Goal: Task Accomplishment & Management: Manage account settings

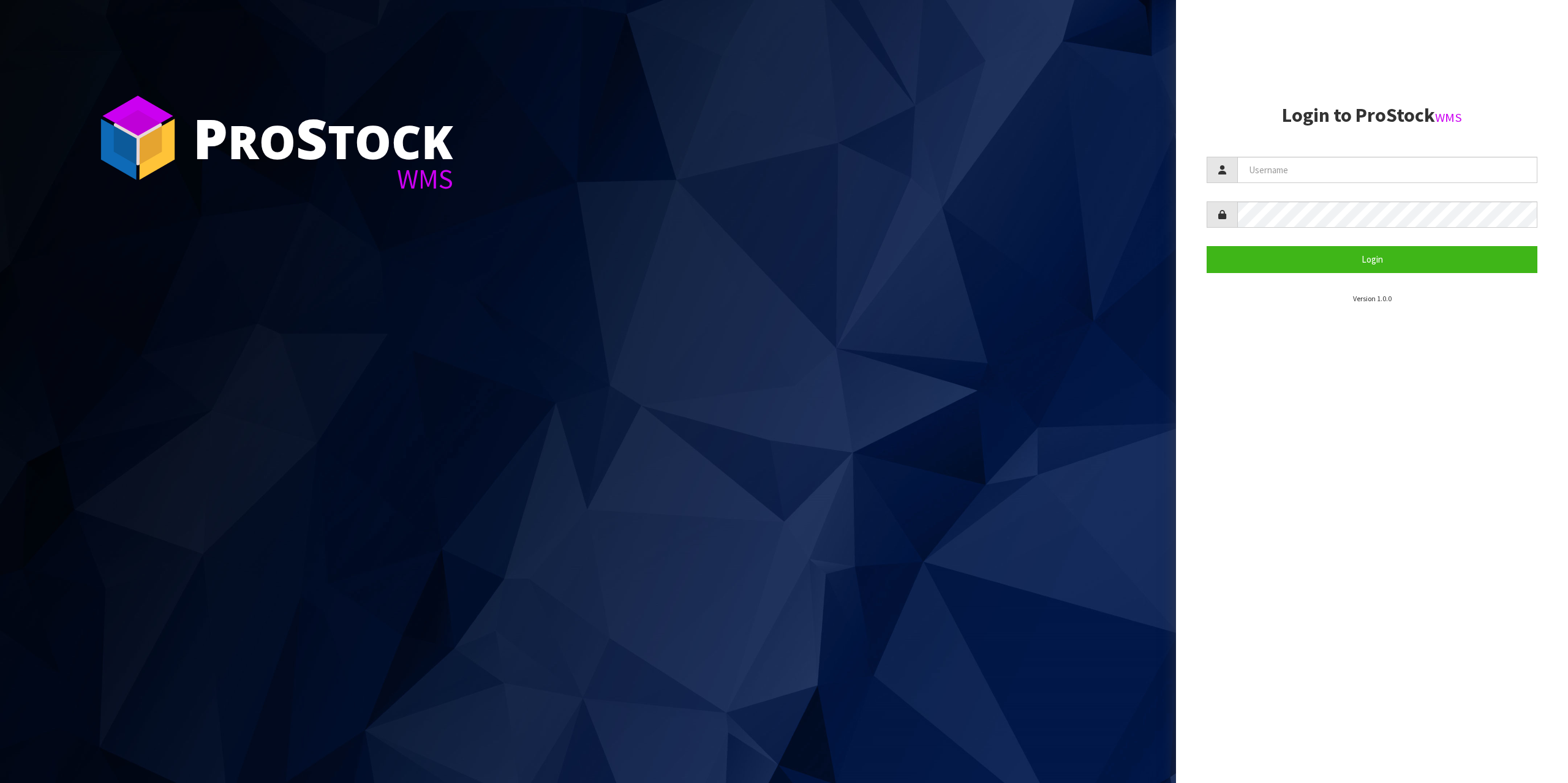
drag, startPoint x: 1311, startPoint y: 190, endPoint x: 1316, endPoint y: 160, distance: 30.4
click at [1314, 185] on form "Login" at bounding box center [1372, 215] width 331 height 116
click at [1319, 155] on section "Login to ProStock WMS Login Version 1.0.0" at bounding box center [1372, 205] width 331 height 200
drag, startPoint x: 1325, startPoint y: 186, endPoint x: 1327, endPoint y: 164, distance: 22.1
click at [1325, 185] on form "Login" at bounding box center [1372, 215] width 331 height 116
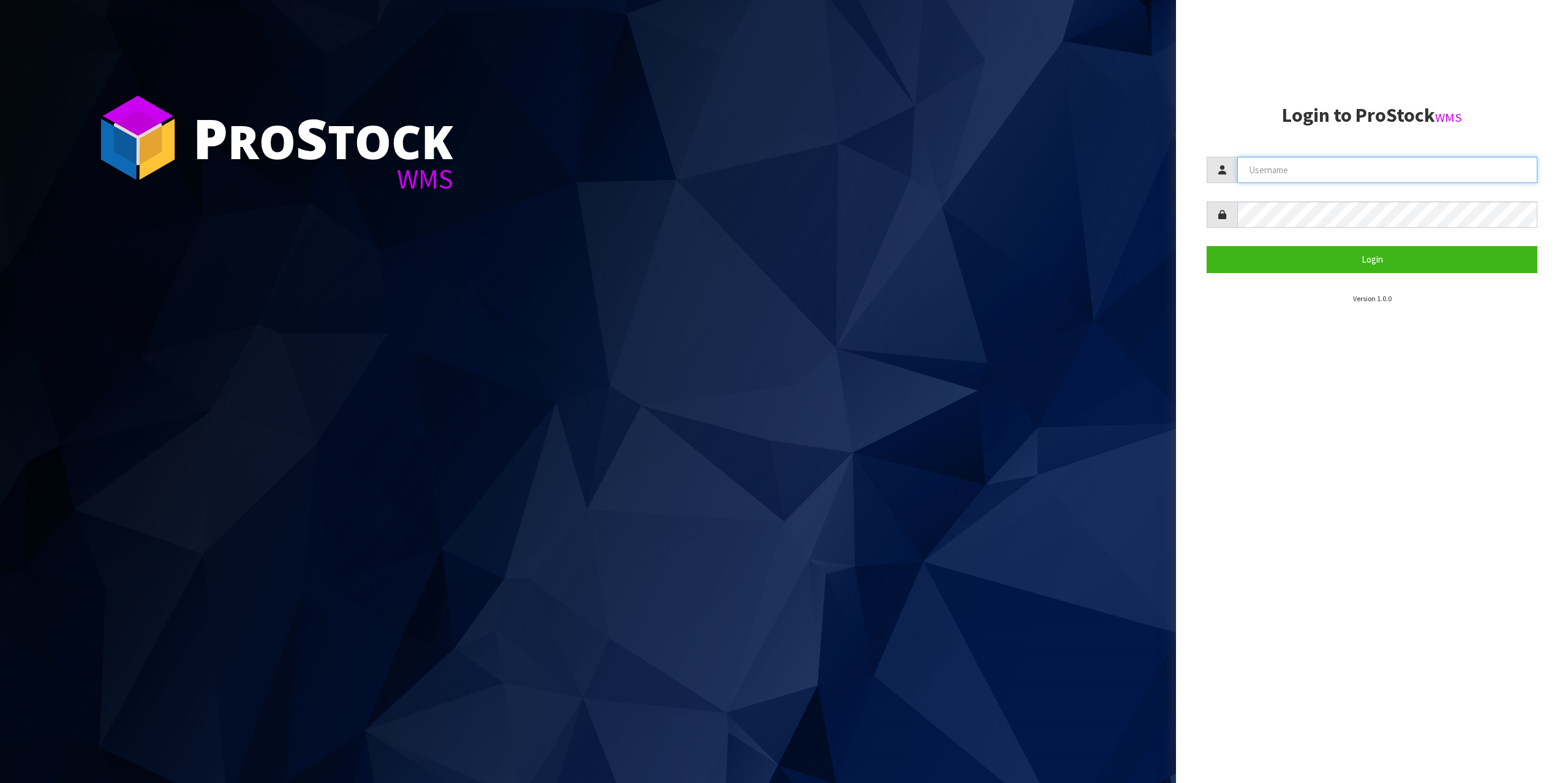
click at [1327, 164] on input "text" at bounding box center [1387, 170] width 300 height 26
type input "zubairmoolla"
click at [1206, 246] on button "Login" at bounding box center [1372, 259] width 331 height 26
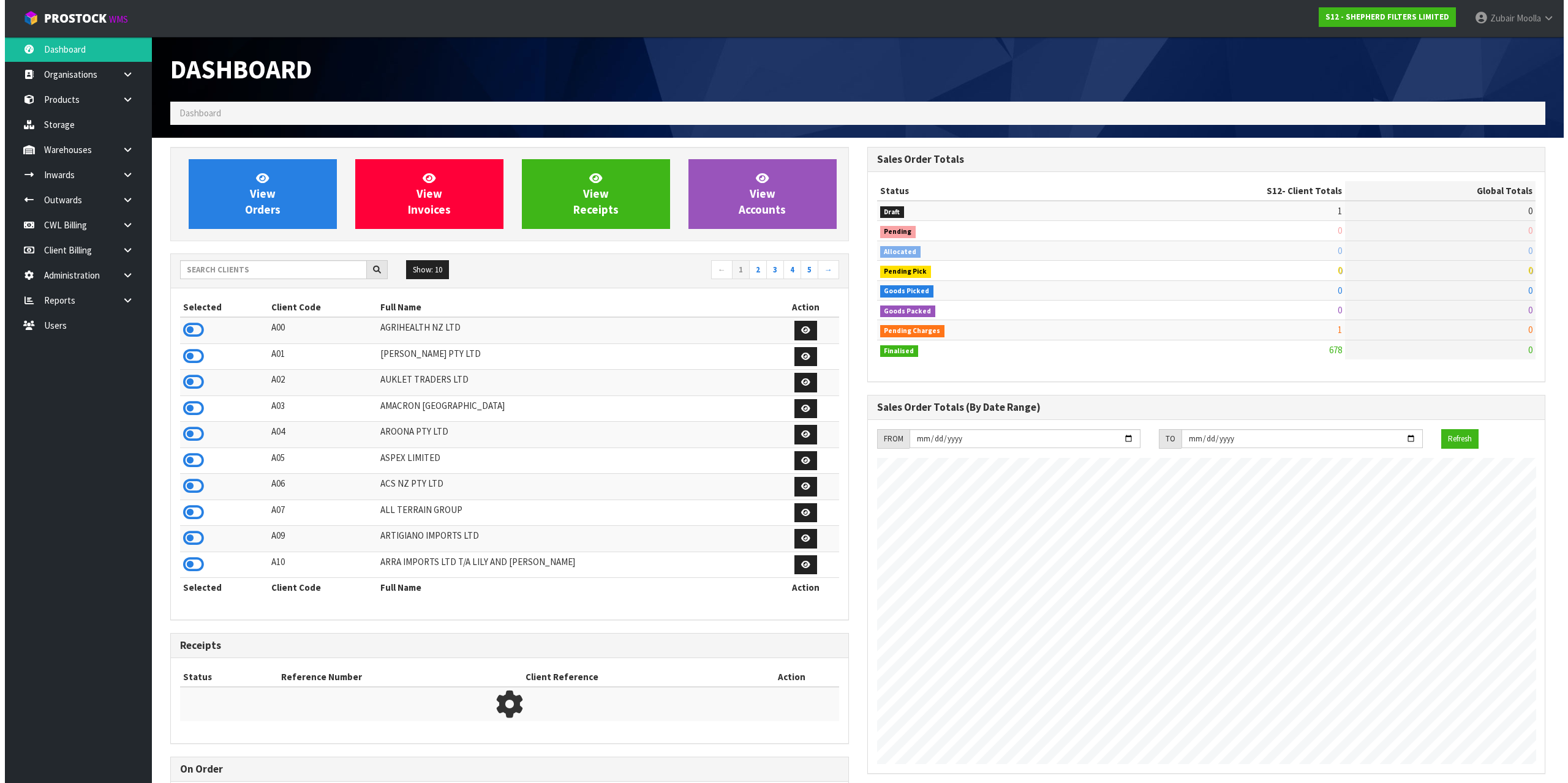
scroll to position [809, 696]
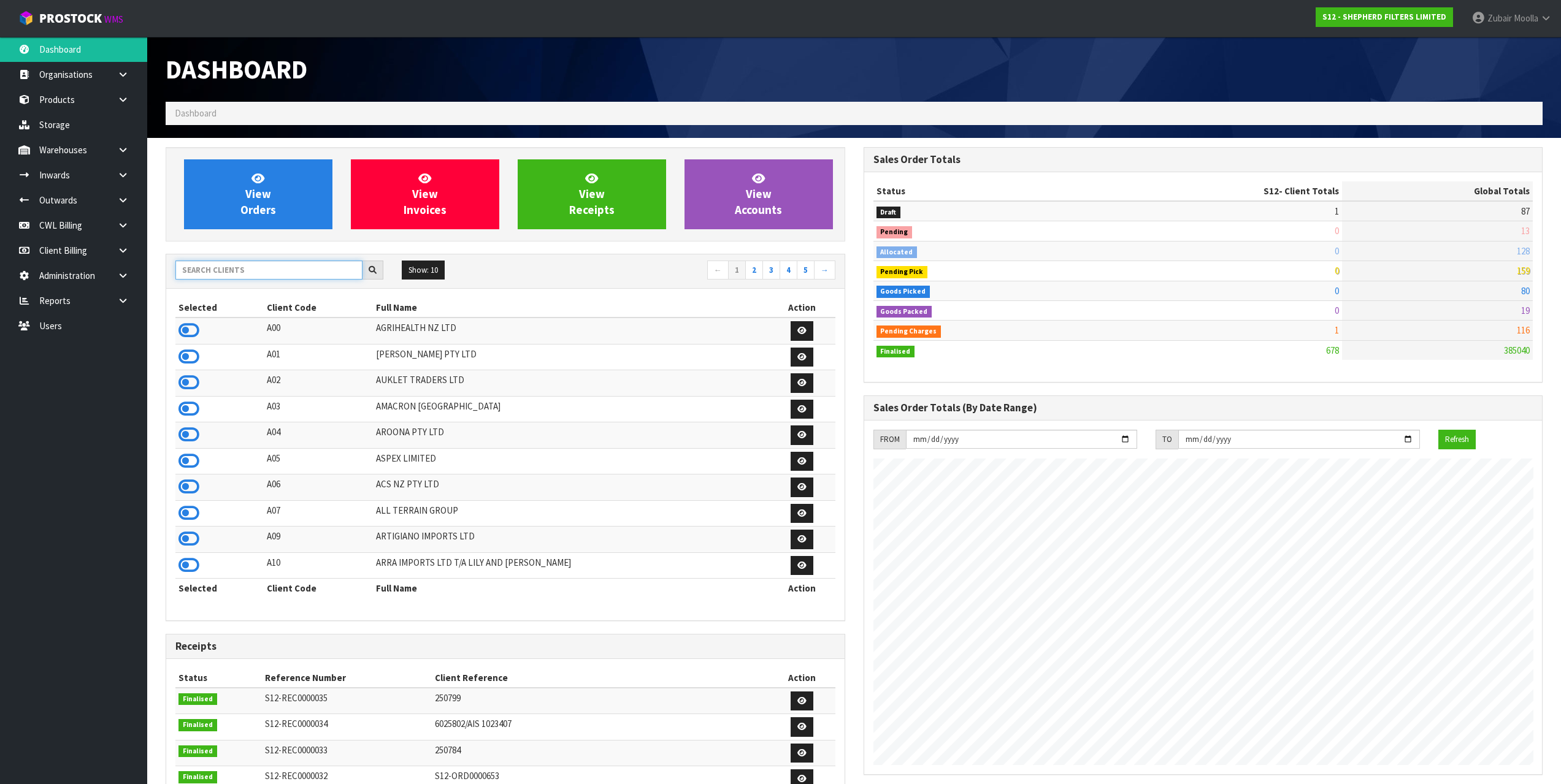
click at [272, 272] on input "text" at bounding box center [269, 270] width 187 height 19
type input "VETBLE"
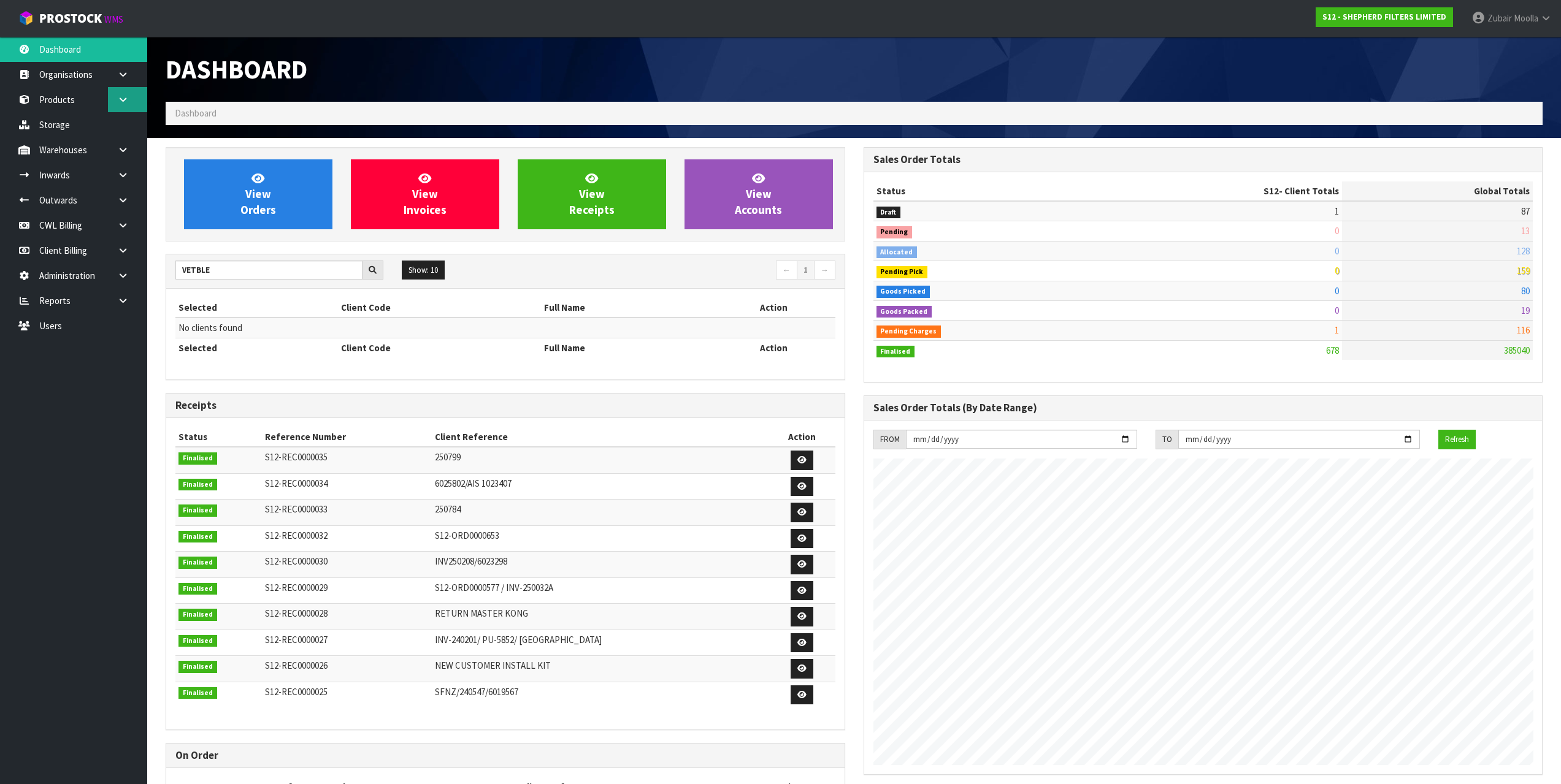
click at [136, 91] on link at bounding box center [127, 99] width 39 height 25
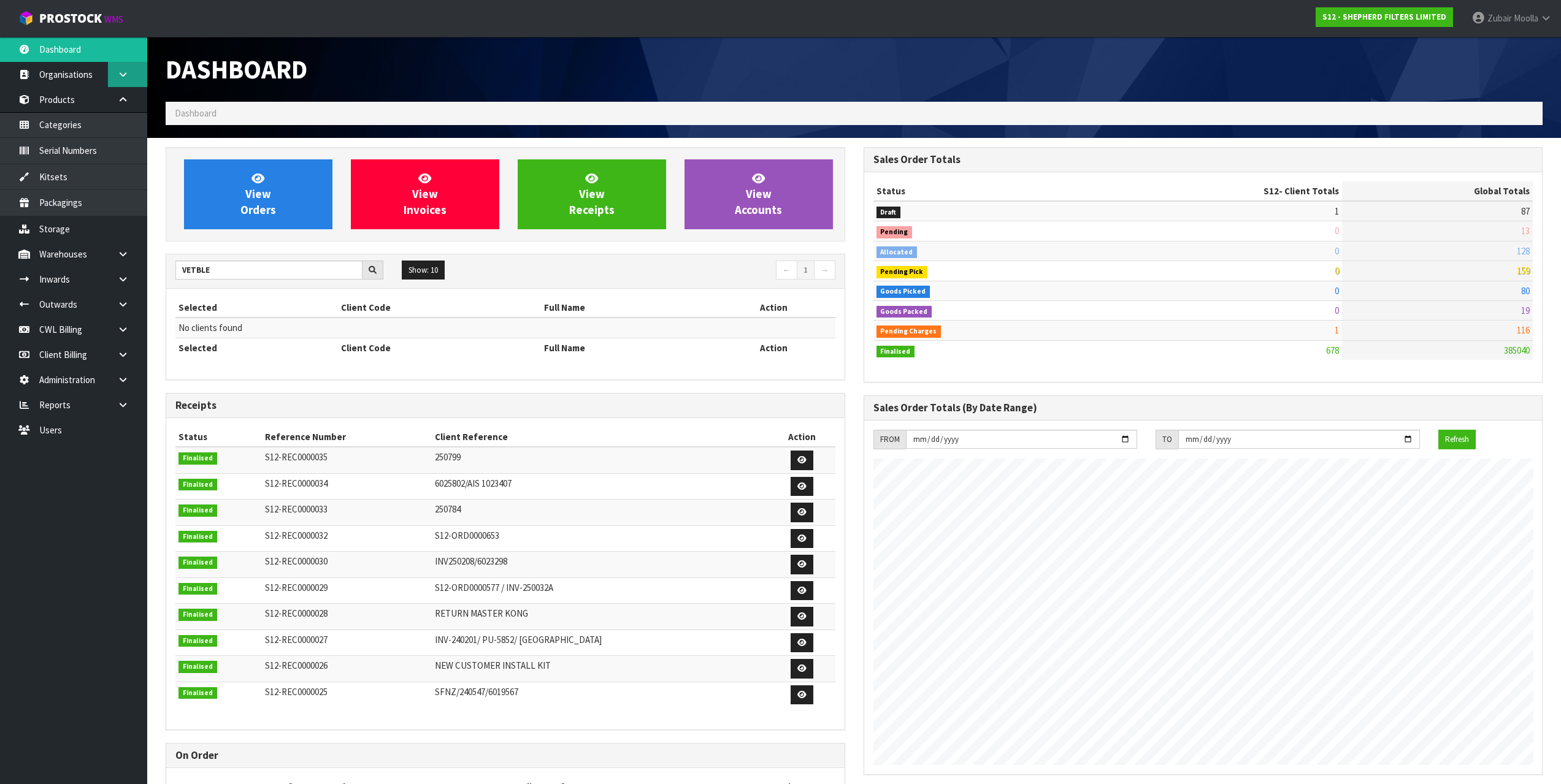
click at [131, 78] on link at bounding box center [127, 74] width 39 height 25
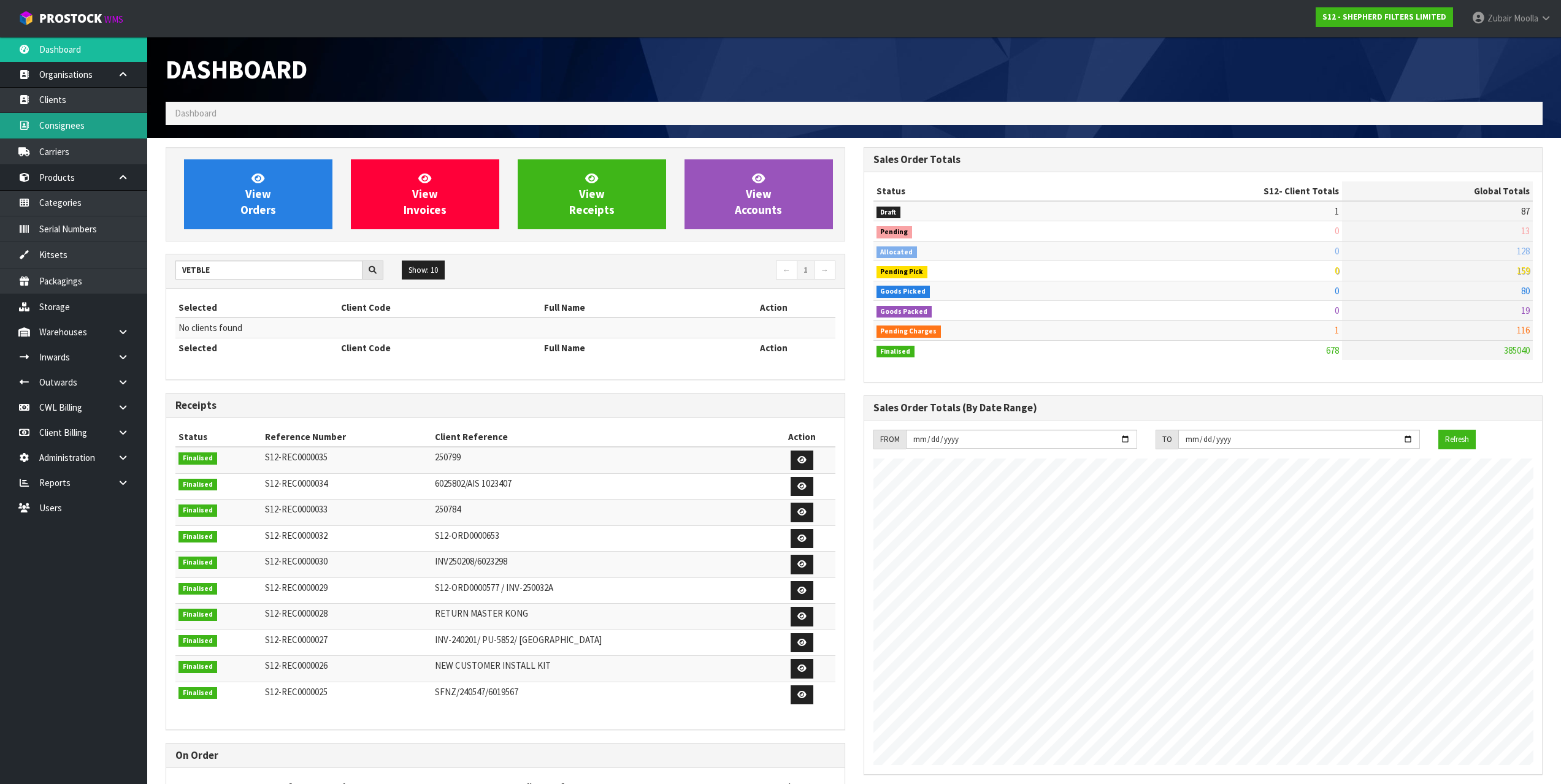
click at [99, 133] on link "Consignees" at bounding box center [73, 124] width 147 height 25
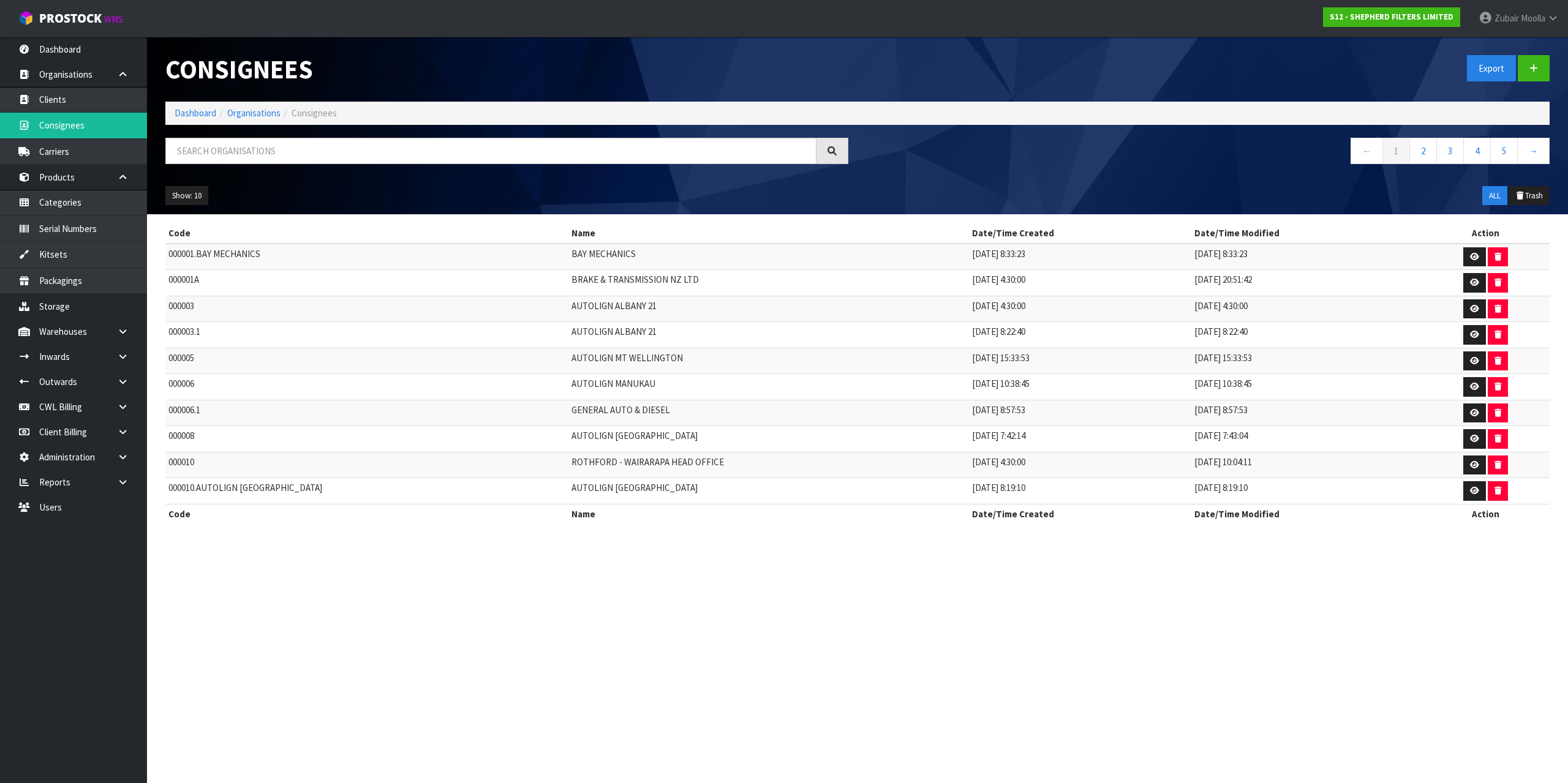
drag, startPoint x: 285, startPoint y: 189, endPoint x: 310, endPoint y: 168, distance: 32.6
click at [293, 184] on div "Show: 10 5 10 25 50 ALL Trash" at bounding box center [857, 196] width 1403 height 38
click at [310, 168] on div at bounding box center [506, 155] width 701 height 36
click at [310, 142] on input "text" at bounding box center [491, 151] width 652 height 26
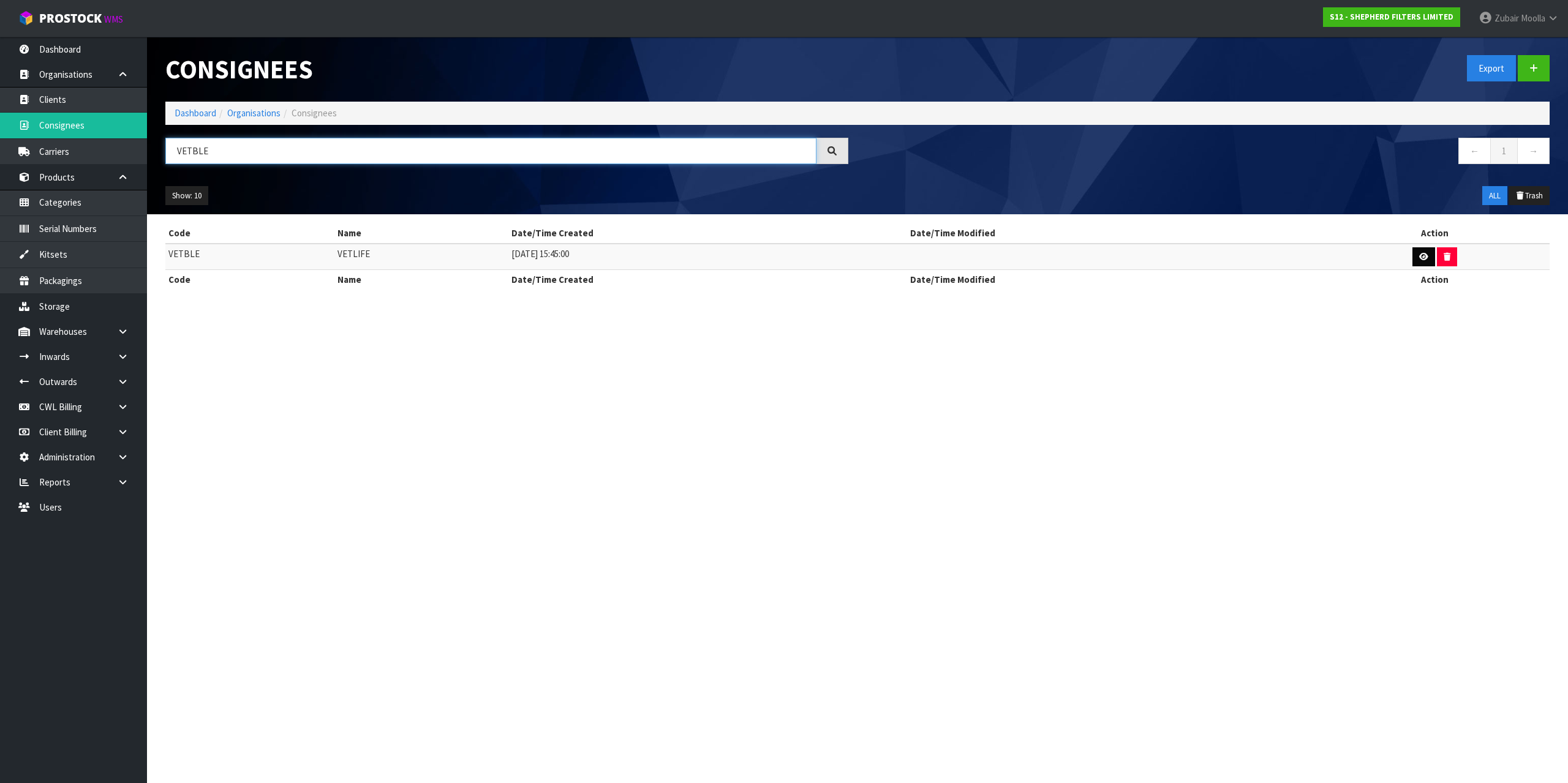
type input "VETBLE"
click at [1419, 254] on icon at bounding box center [1424, 257] width 9 height 8
click at [1308, 427] on section "Consignees Export Dashboard Organisations Consignees VETBLE ← 1 → Show: 10 5 10…" at bounding box center [784, 391] width 1568 height 783
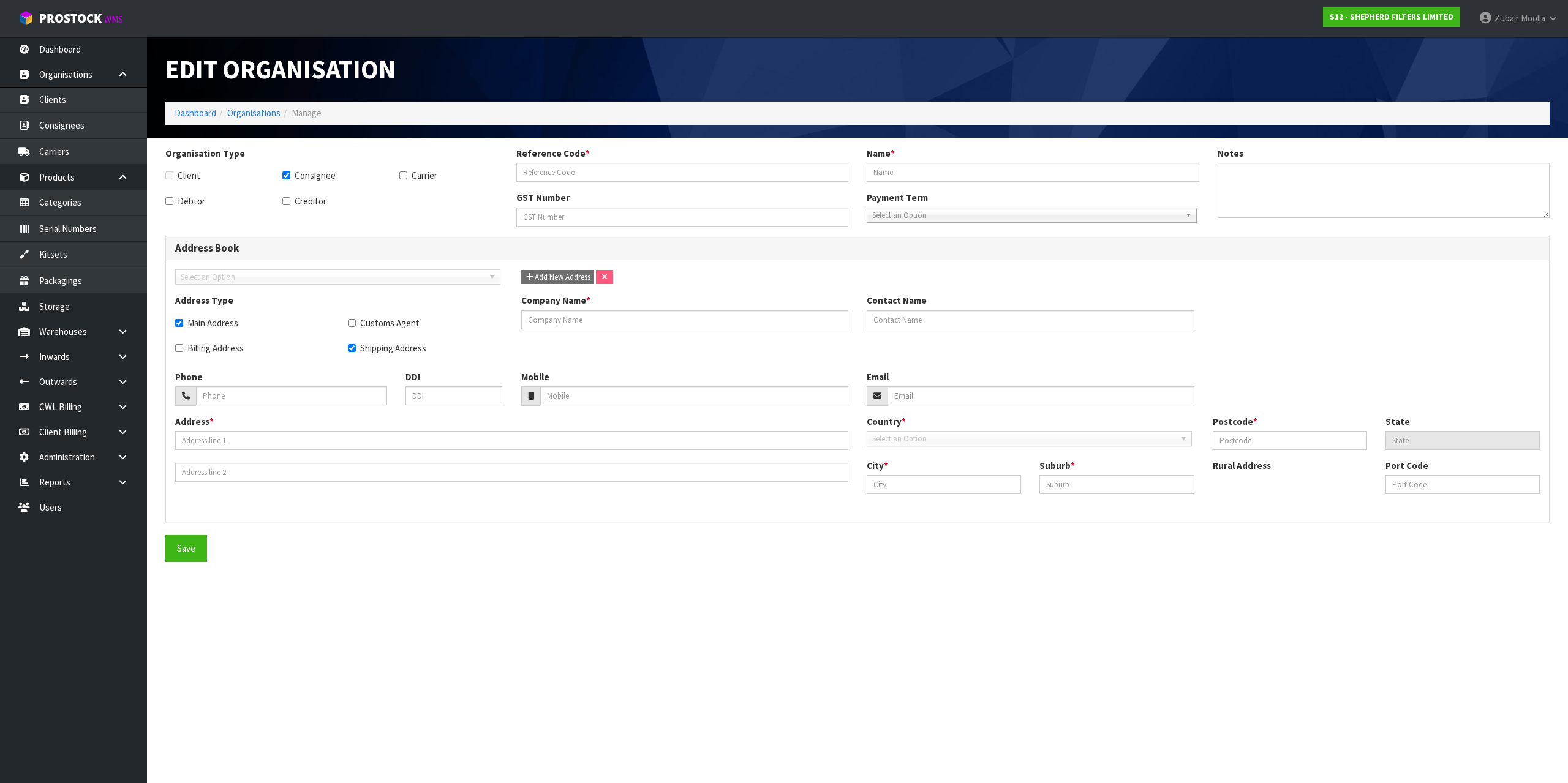
checkbox input "true"
type input "VETBLE"
type input "VETLIFE"
checkbox input "true"
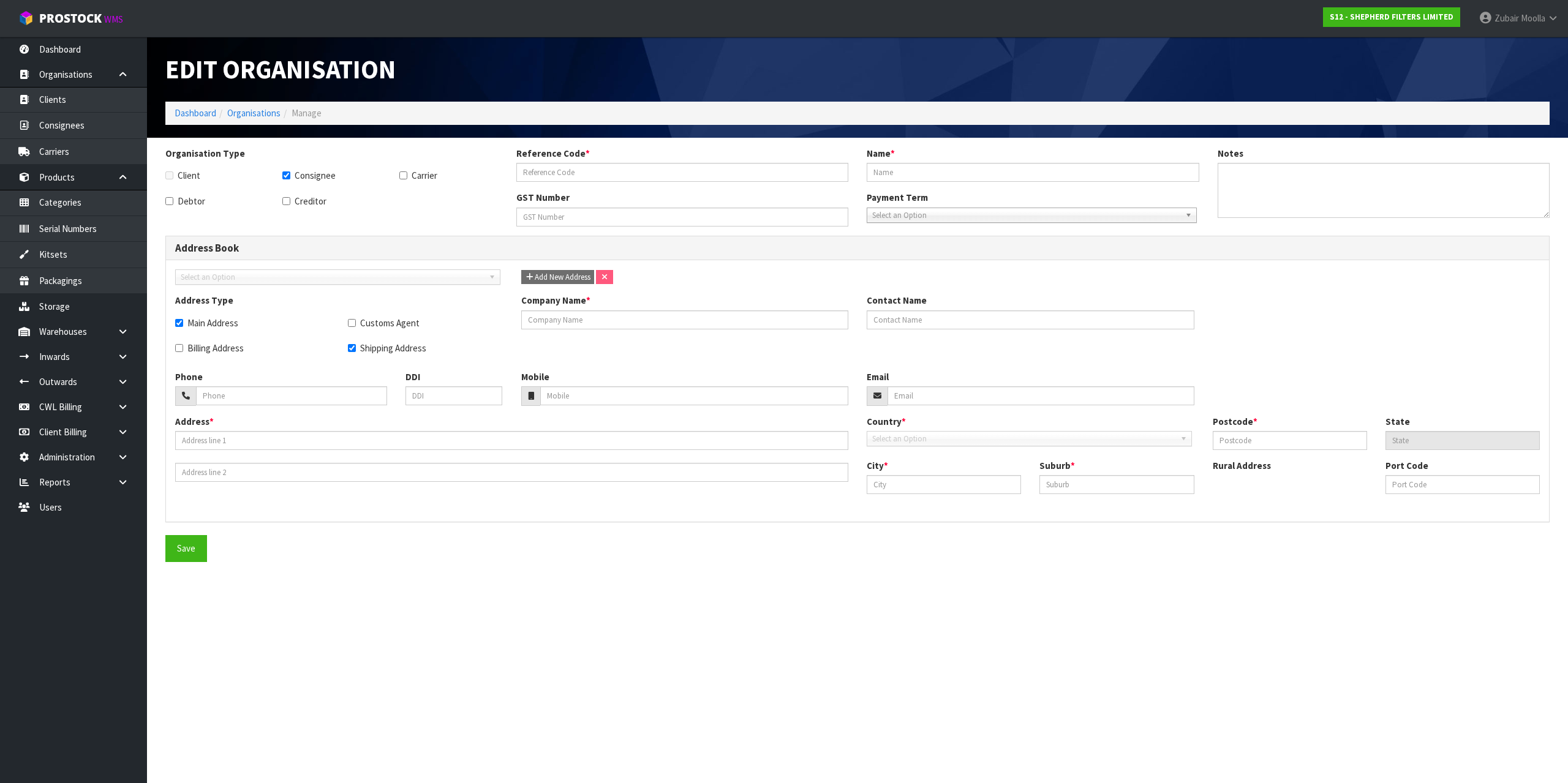
type input "VET MARLBOROUGH"
type input "[STREET_ADDRESS]"
type input "7201"
type input "BLENHEIM"
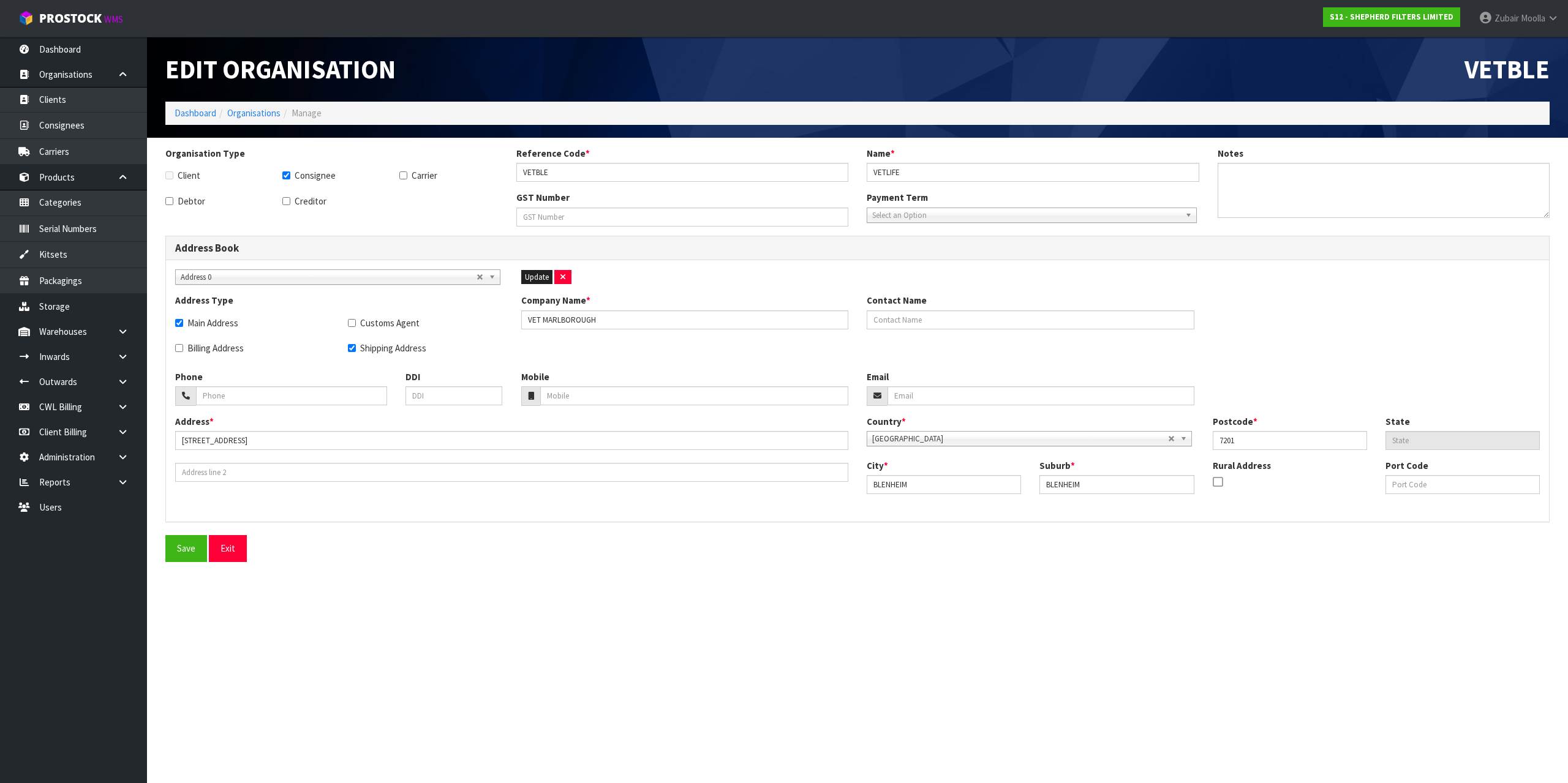
click at [428, 280] on span "Address 0" at bounding box center [329, 278] width 296 height 15
click at [319, 326] on li "Address 1" at bounding box center [337, 327] width 319 height 16
type input "VETLIFE"
type input "165 ALABAMA RD"
type input "REDWOODTOWN"
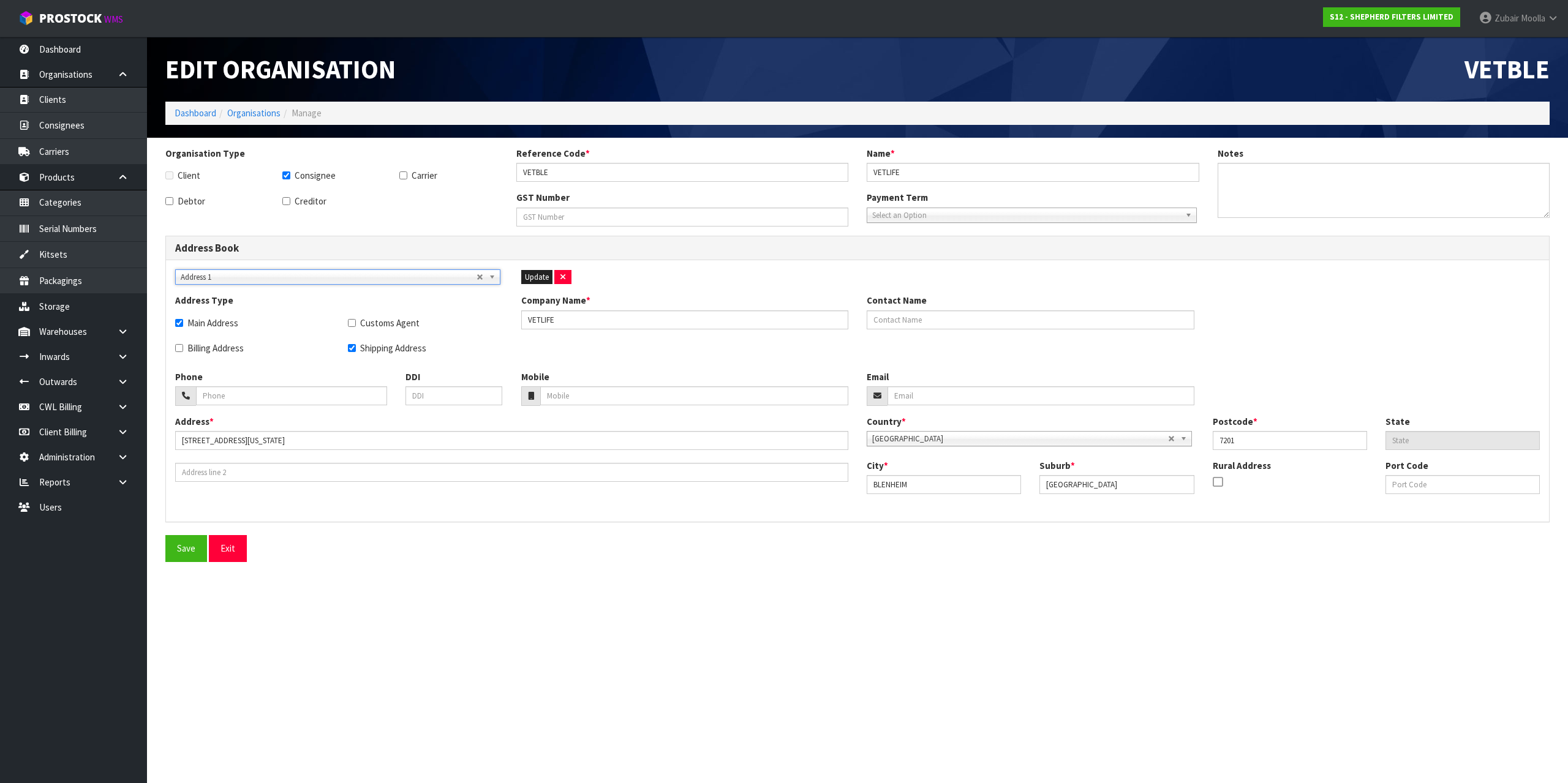
click at [353, 280] on span "Address 1" at bounding box center [329, 278] width 296 height 15
click at [319, 344] on li "Address 2" at bounding box center [337, 343] width 319 height 16
type input "VETLIFE ON ALABAMA"
type input "03 578 6965"
type input "165 ALABAMA ROAD"
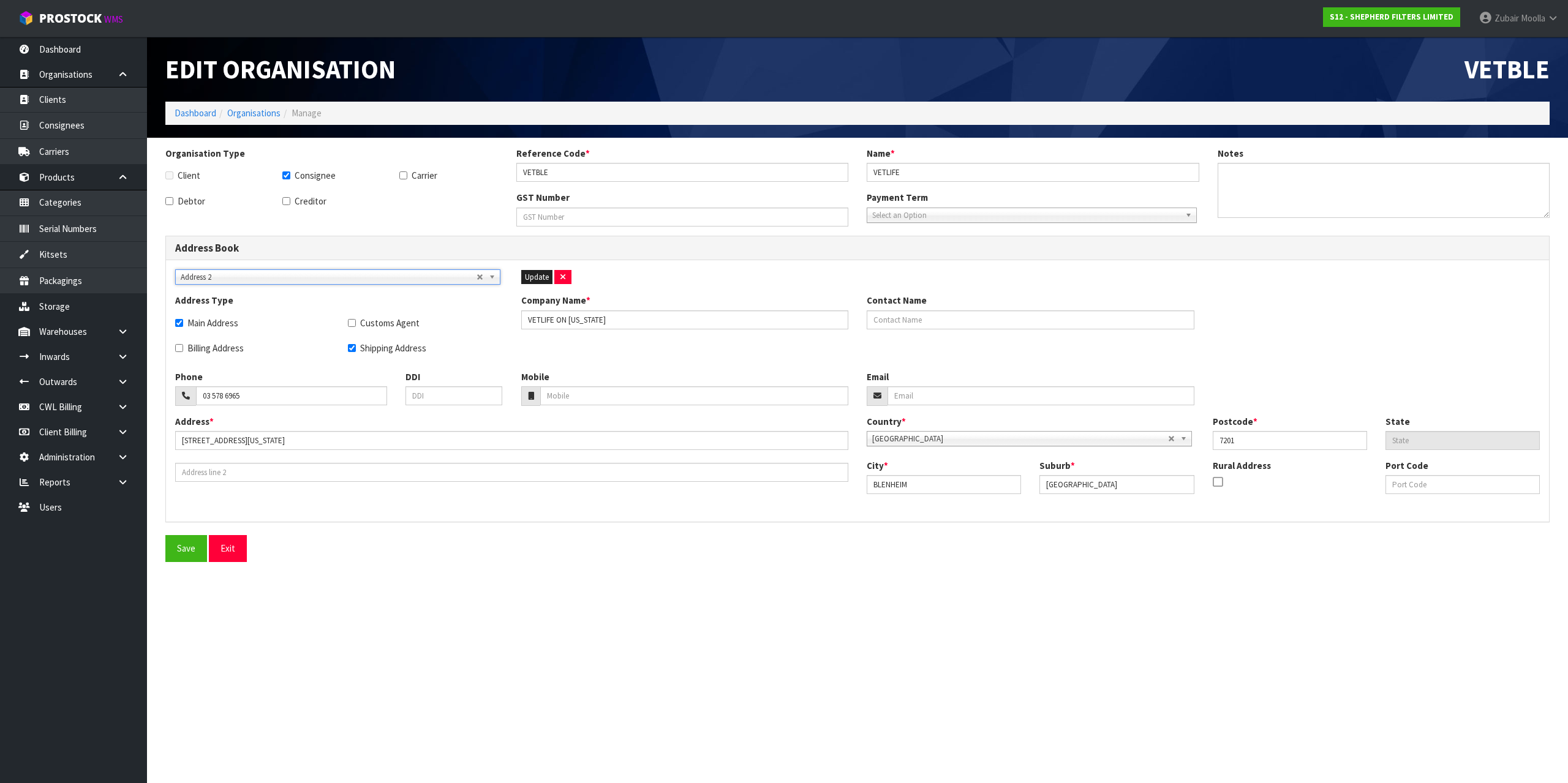
click at [324, 267] on div "Address 0 Address 1 Address 2 Address 2 Address 0 Address 1 Address 2 Update Ad…" at bounding box center [858, 391] width 1383 height 261
click at [317, 287] on div "Address 0 Address 1 Address 2 Address 2 Address 0 Address 1 Address 2 Update" at bounding box center [858, 281] width 1383 height 25
click at [302, 267] on div "Address 0 Address 1 Address 2 Address 2 Address 0 Address 1 Address 2 Update Ad…" at bounding box center [858, 391] width 1383 height 261
click at [294, 281] on span "Address 2" at bounding box center [329, 278] width 296 height 15
click at [291, 324] on li "Address 1" at bounding box center [337, 327] width 319 height 16
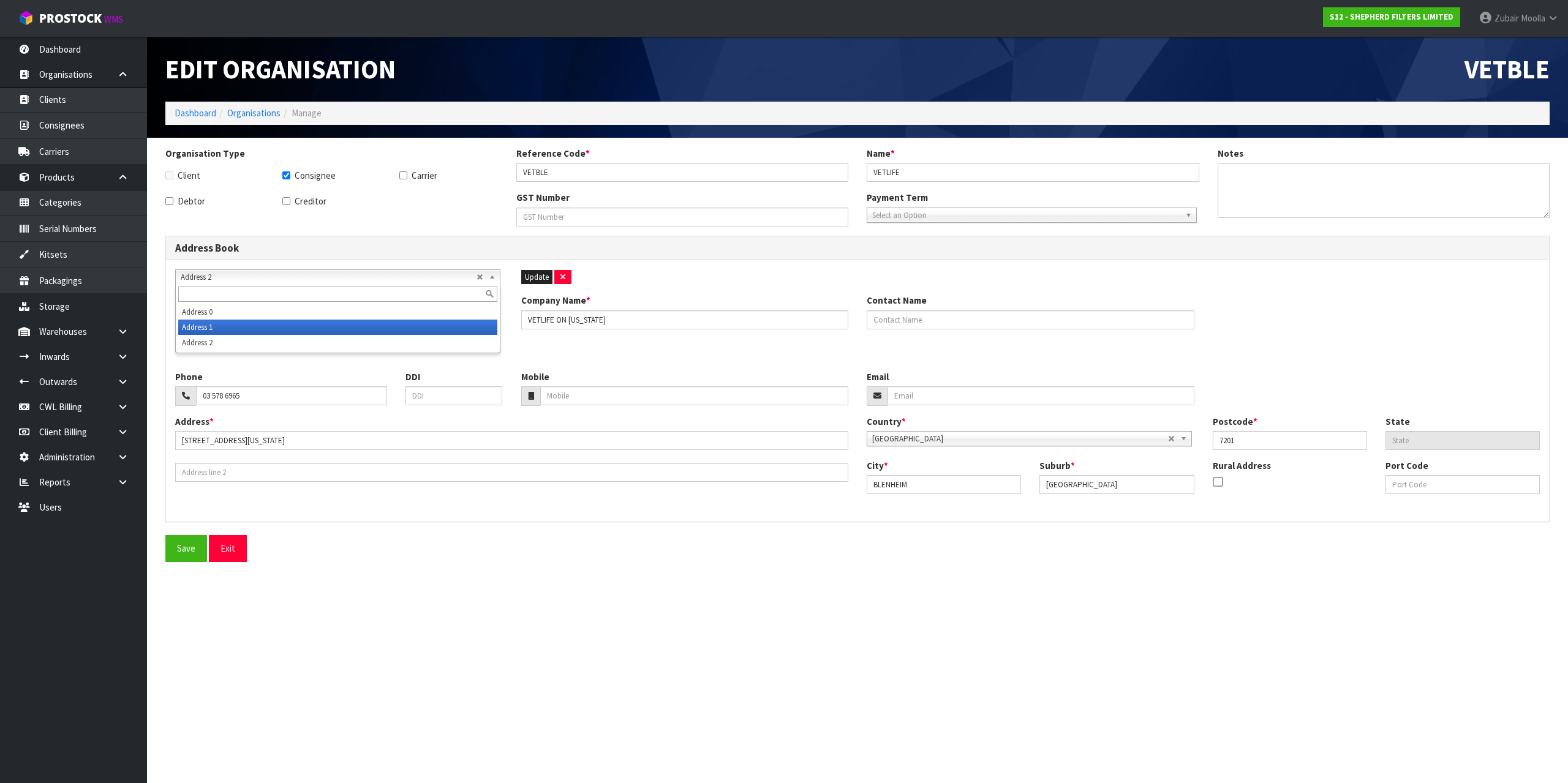
type input "VETLIFE"
type input "165 ALABAMA RD"
click at [630, 707] on section "Edit Organisation VETBLE Dashboard Organisations Manage Organisation Type Clien…" at bounding box center [784, 391] width 1568 height 783
click at [633, 701] on section "Edit Organisation VETBLE Dashboard Organisations Manage Organisation Type Clien…" at bounding box center [784, 391] width 1568 height 783
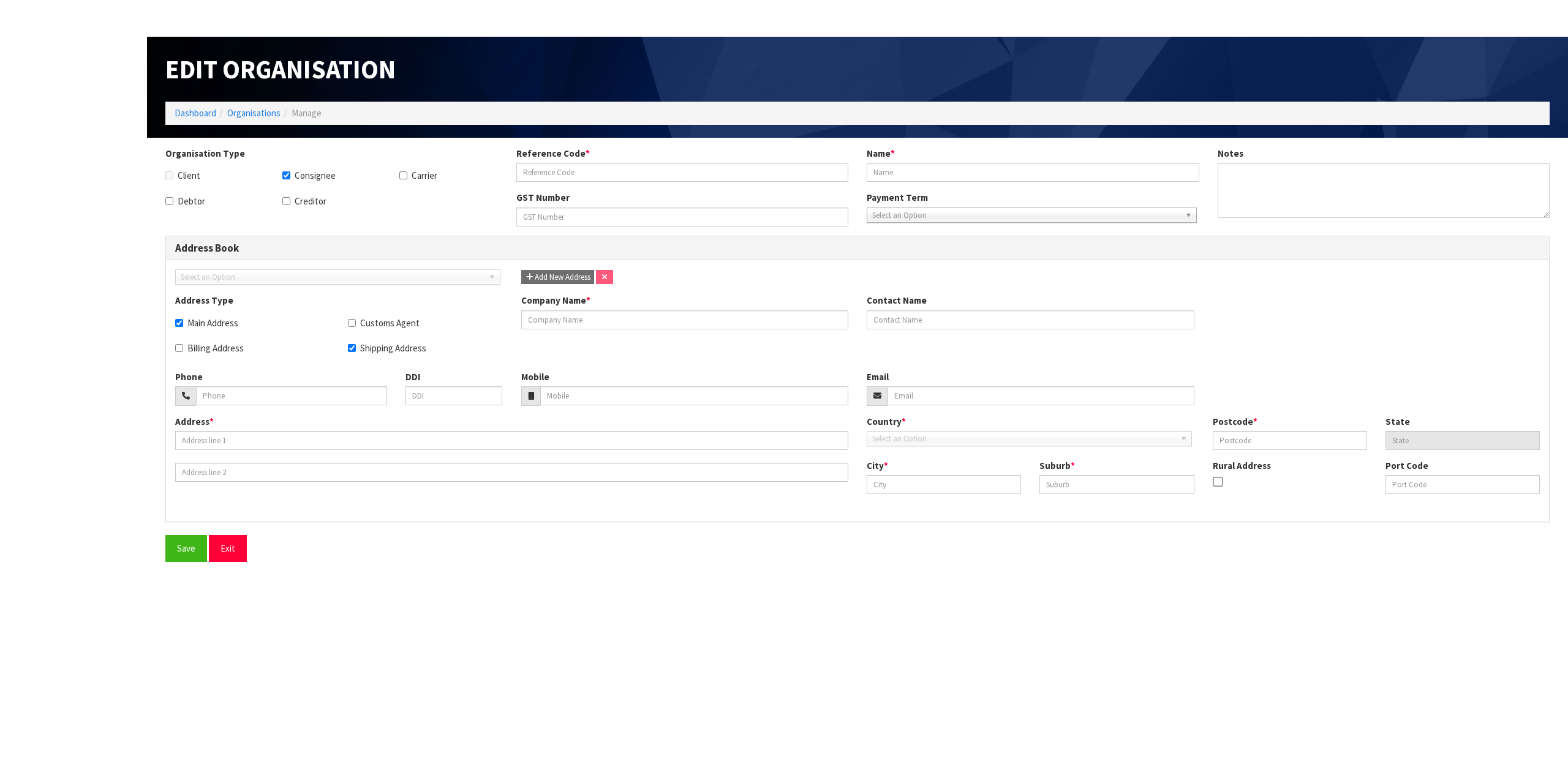
checkbox input "true"
type input "VETBLE"
type input "VETLIFE"
checkbox input "true"
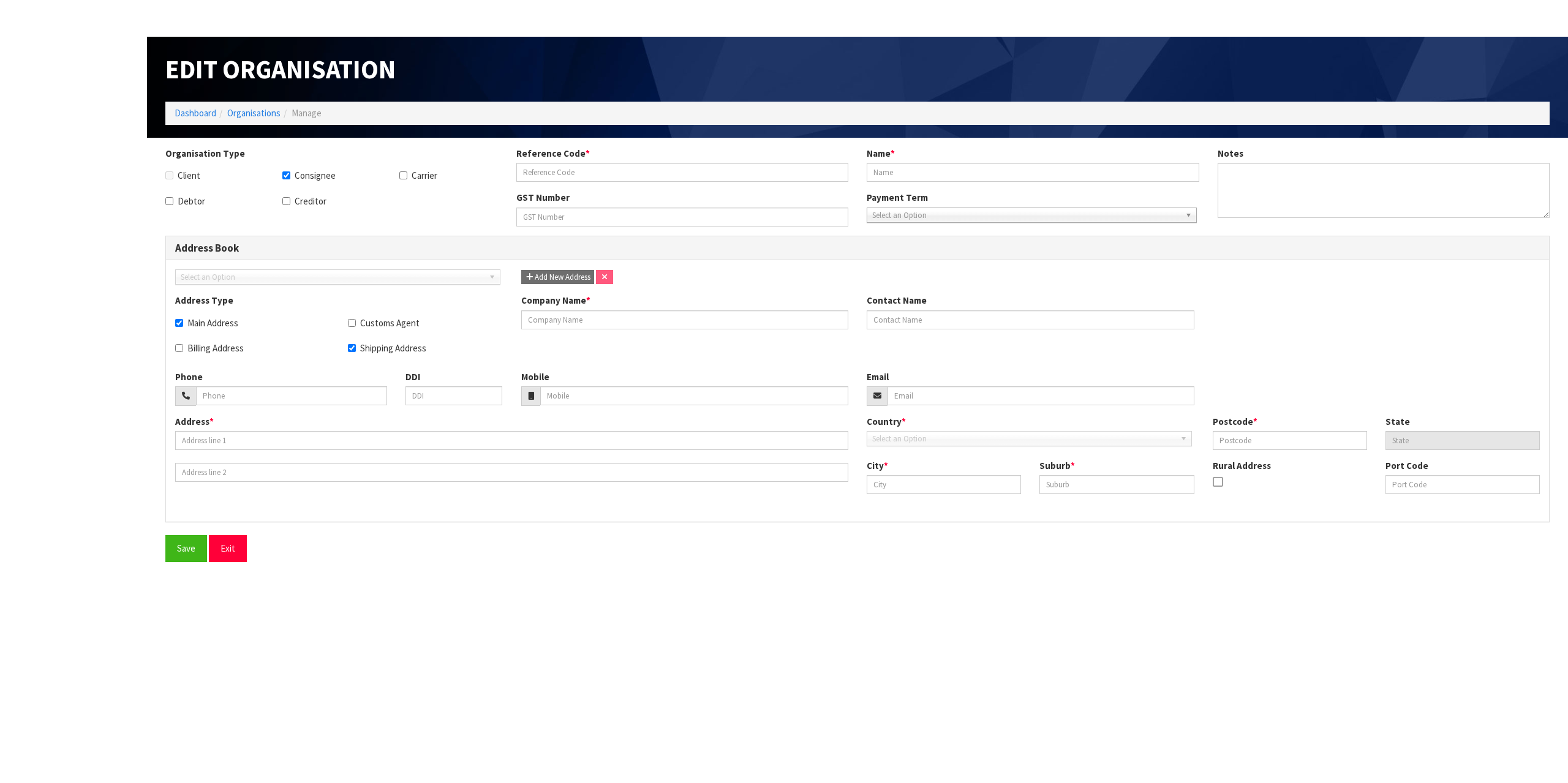
type input "VET MARLBOROUGH"
type input "[STREET_ADDRESS]"
type input "7201"
type input "BLENHEIM"
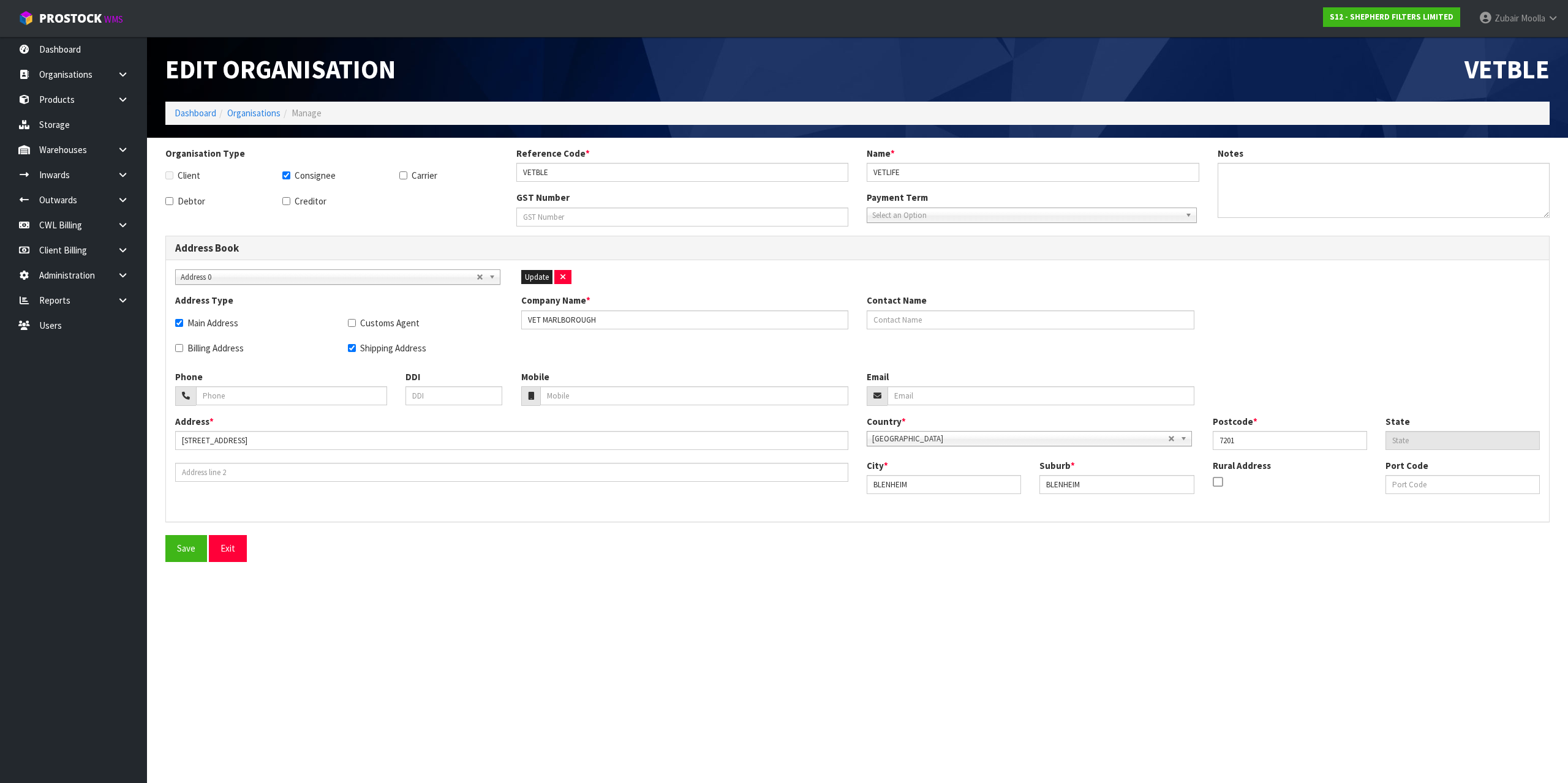
click at [251, 105] on ol "Dashboard Organisations Manage" at bounding box center [857, 112] width 1384 height 23
click at [251, 120] on ol "Dashboard Organisations Manage" at bounding box center [857, 112] width 1384 height 23
click at [248, 114] on link "Organisations" at bounding box center [254, 112] width 53 height 12
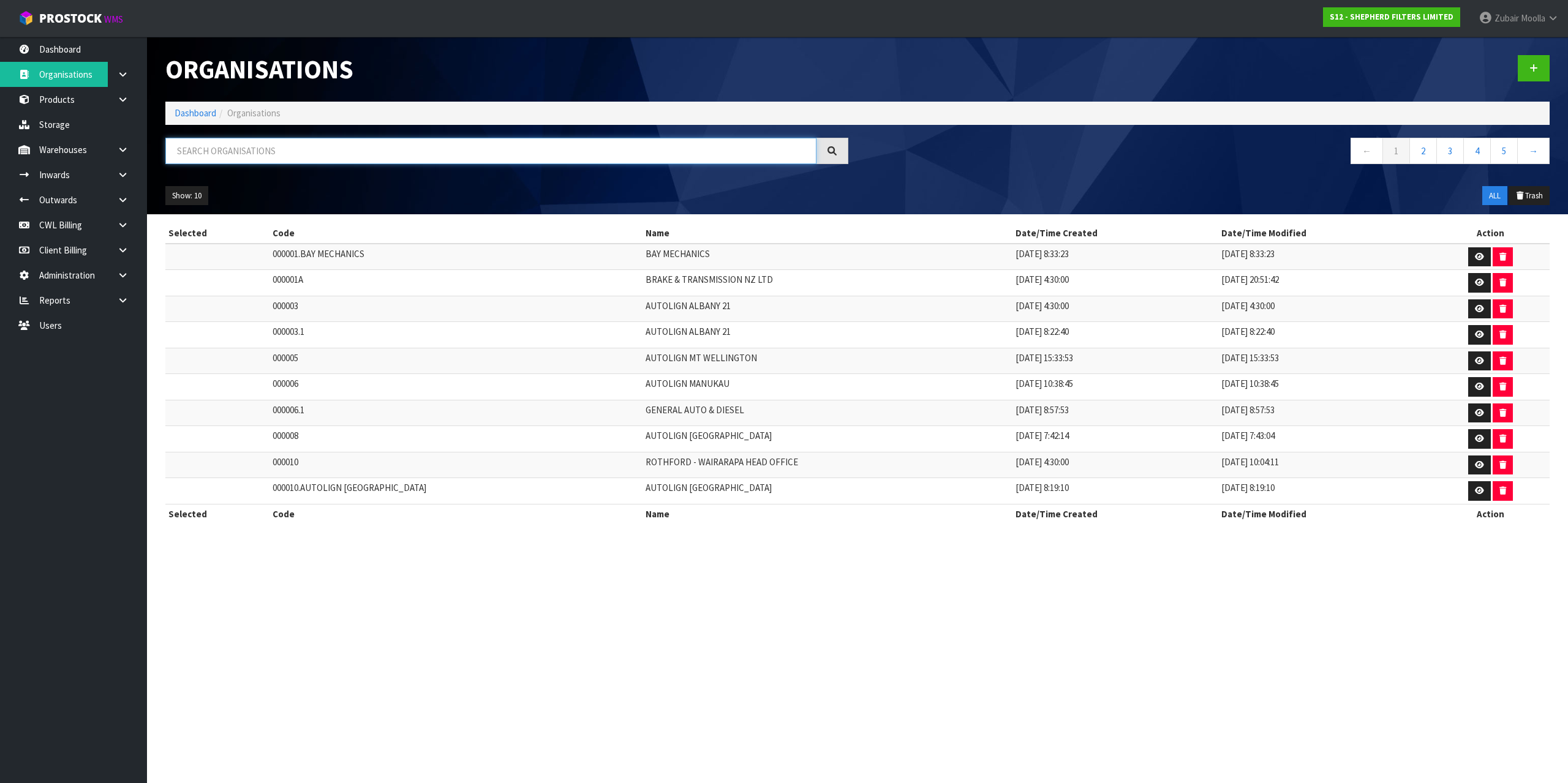
click at [256, 149] on input "text" at bounding box center [491, 151] width 652 height 26
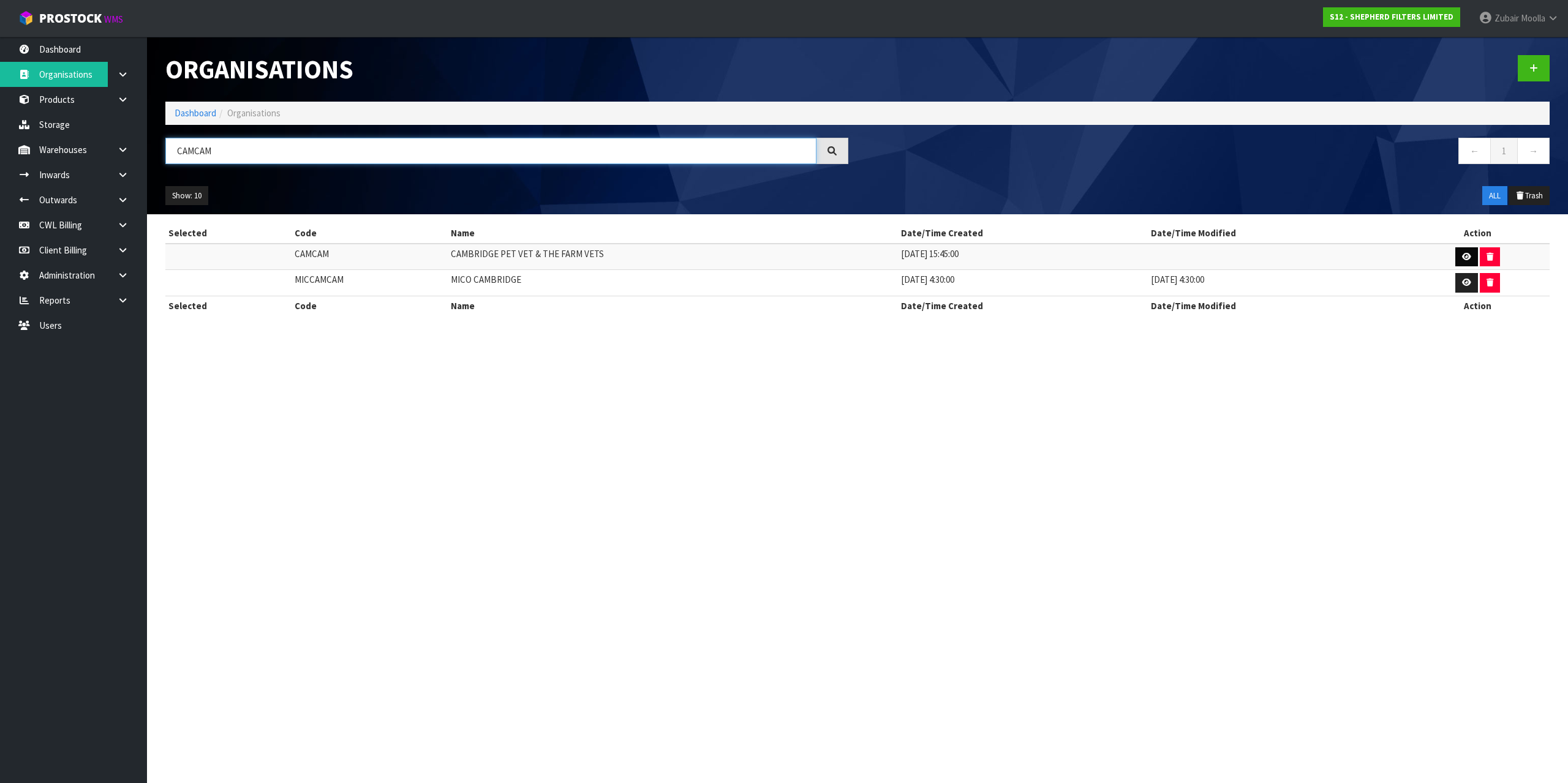
type input "CAMCAM"
click at [1466, 258] on icon at bounding box center [1467, 257] width 9 height 8
click at [1075, 465] on section "Organisations Dashboard Organisations CAMCAM ← 1 → Show: 10 5 10 25 50 ALL Tras…" at bounding box center [784, 391] width 1568 height 783
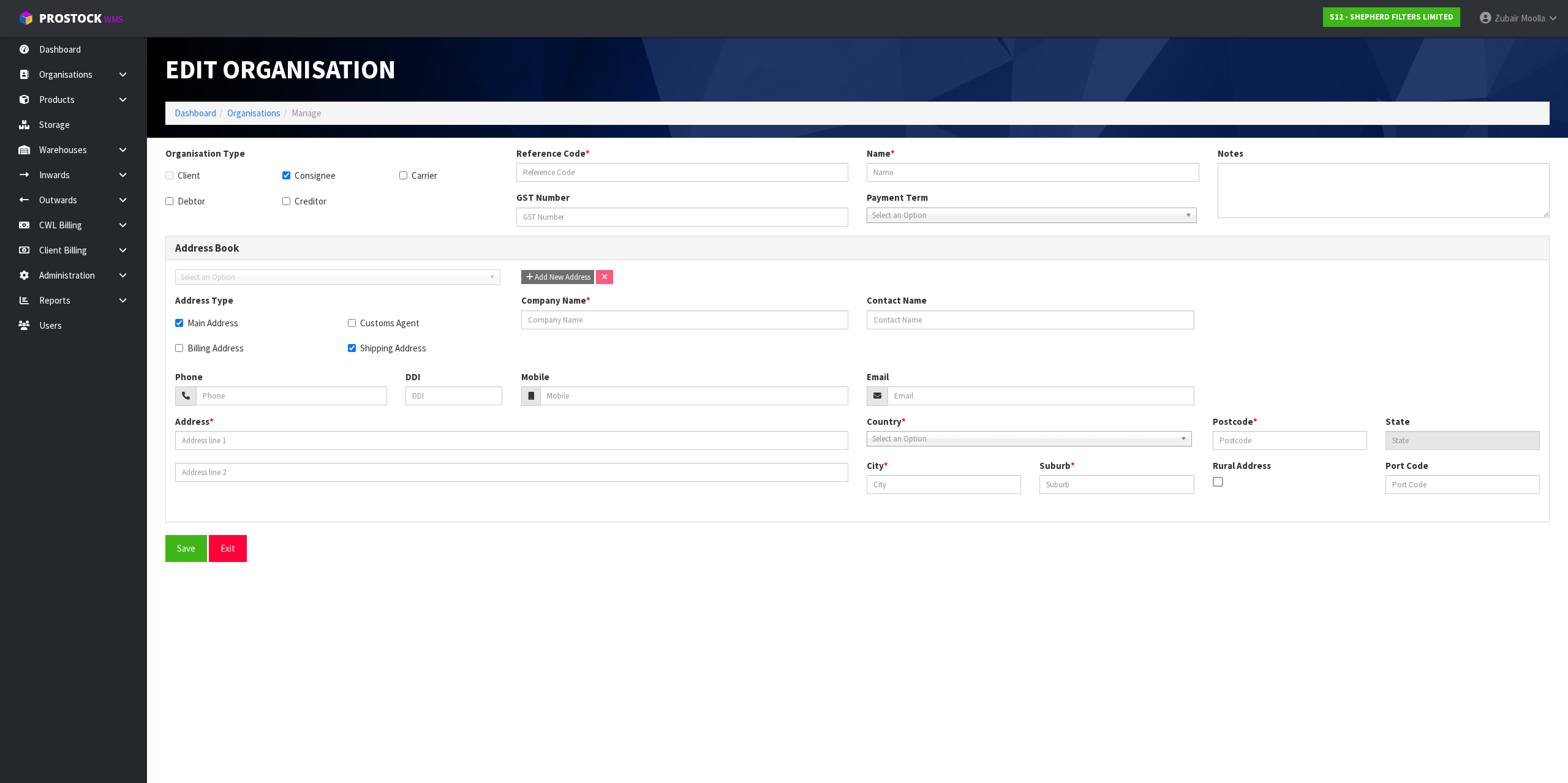
checkbox input "true"
type input "CAMCAM"
type input "CAMBRIDGE PET VET & THE FARM VETS"
checkbox input "true"
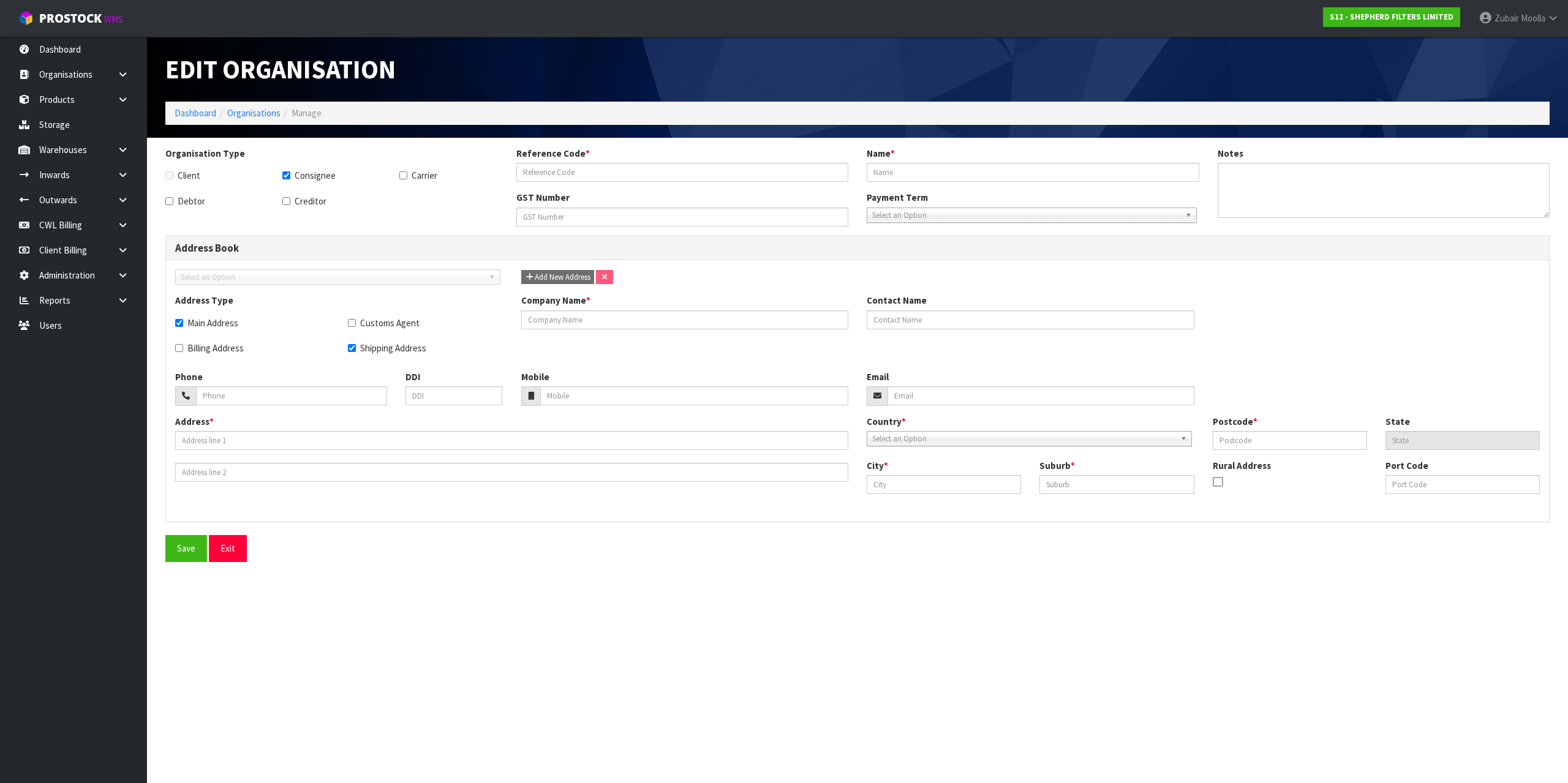
type input "CAMBRIDGE PET VET & THE FARM VETS"
type input "1 [PERSON_NAME] ST"
type input "3283"
type input "[GEOGRAPHIC_DATA]"
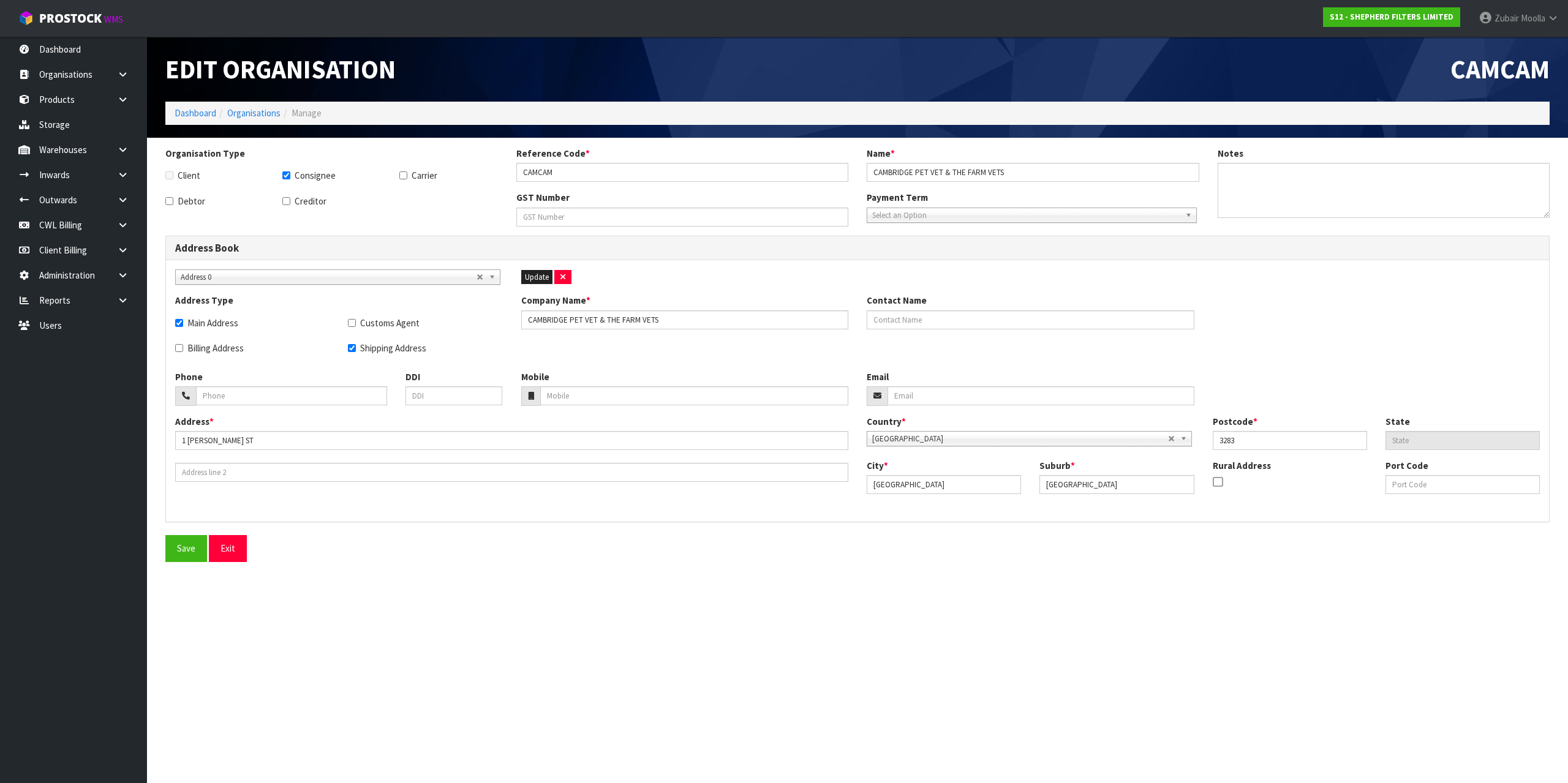
click at [1075, 463] on div "Suburb * [GEOGRAPHIC_DATA]" at bounding box center [1116, 477] width 173 height 35
click at [401, 273] on span "Address 0" at bounding box center [329, 278] width 296 height 15
click at [367, 329] on li "Address 1" at bounding box center [337, 327] width 319 height 16
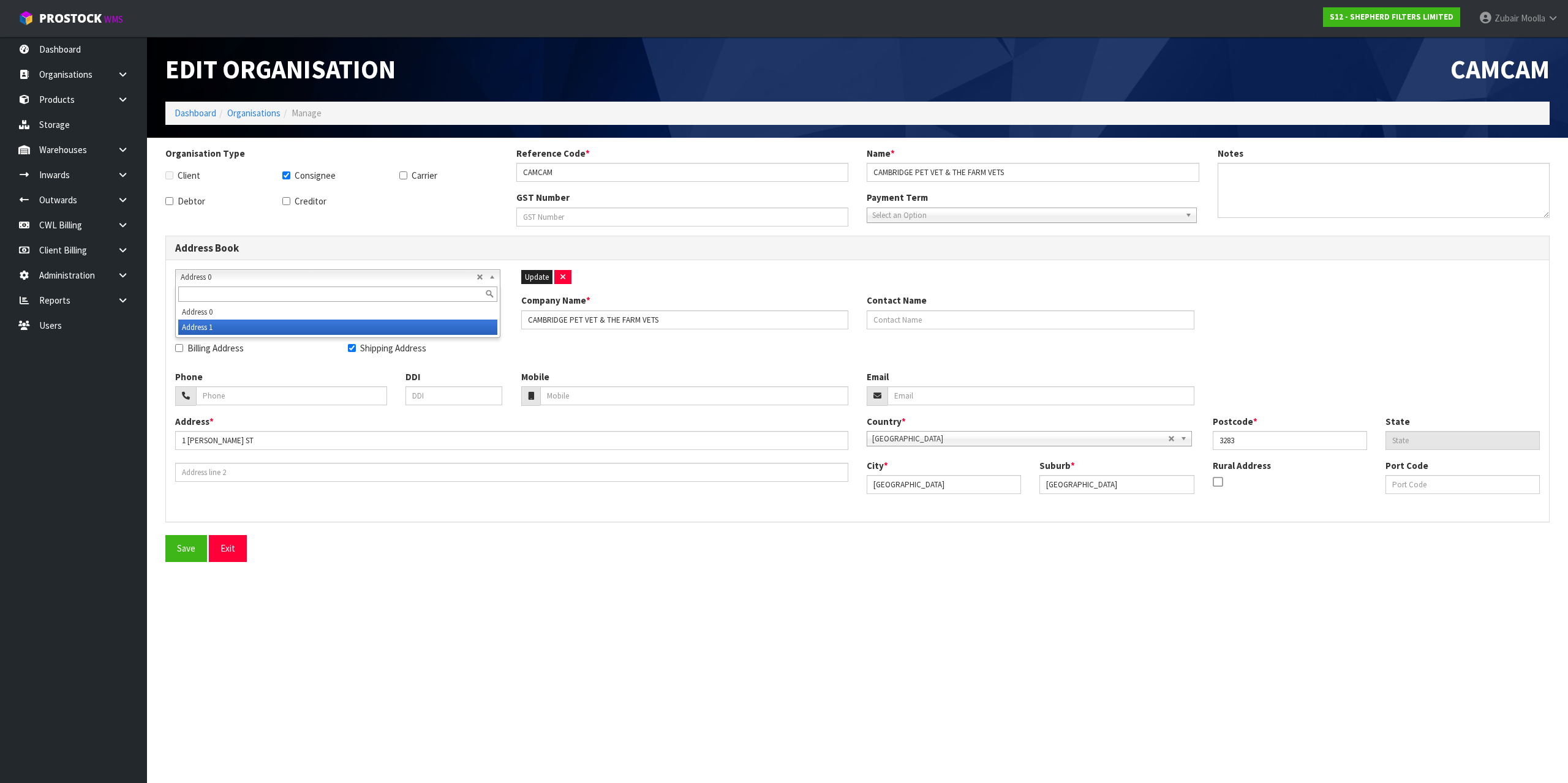
type input "CAMBRIDGE VETS"
type input "[STREET_ADDRESS]"
type input "3434"
click at [305, 273] on span "Address 1" at bounding box center [329, 278] width 296 height 15
drag, startPoint x: 289, startPoint y: 303, endPoint x: 292, endPoint y: 315, distance: 12.4
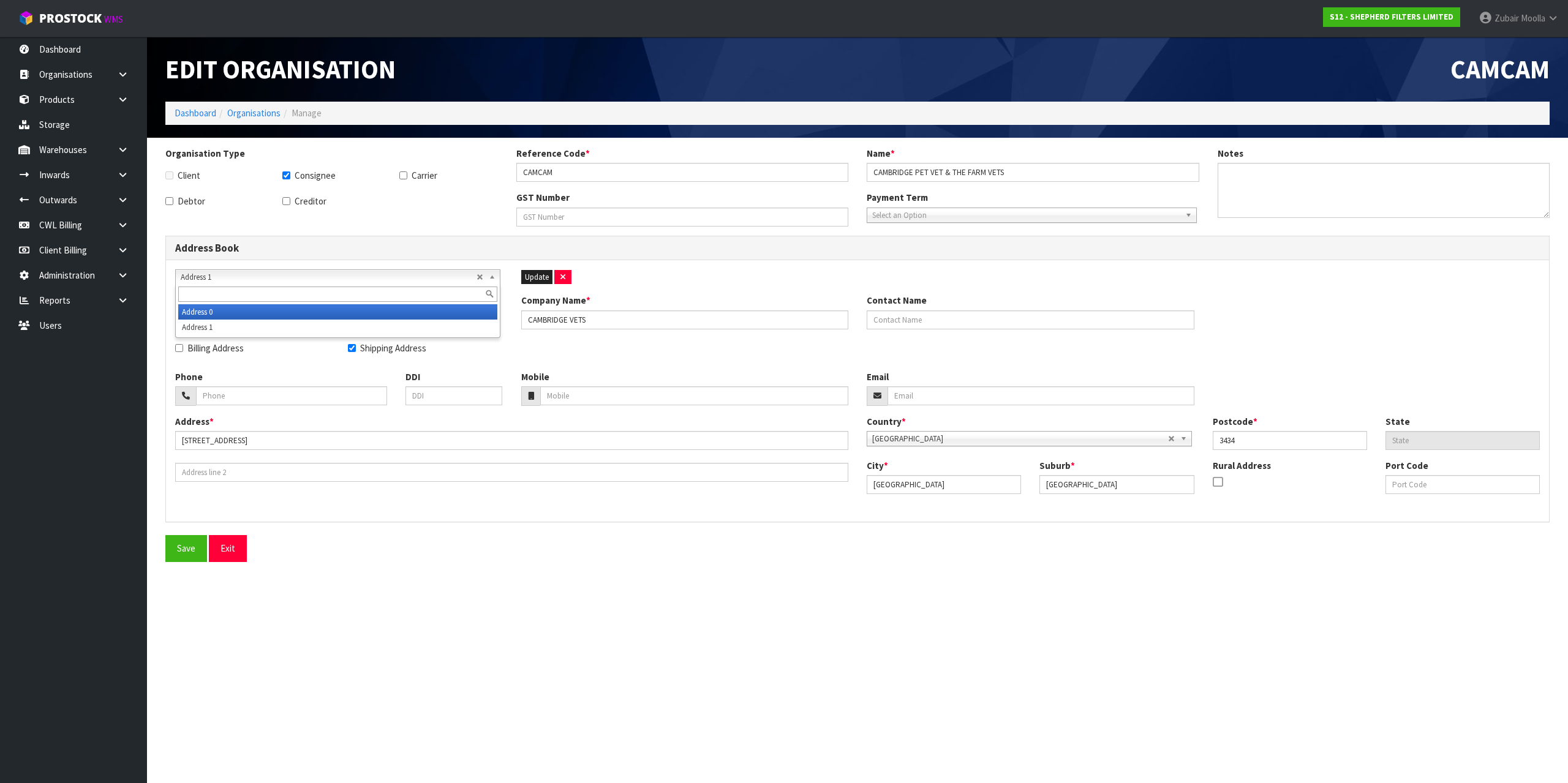
click at [292, 315] on div "Address 0 Address 1" at bounding box center [338, 311] width 325 height 54
type input "CAMBRIDGE PET VET & THE FARM VETS"
type input "1 [PERSON_NAME] ST"
type input "3283"
click at [811, 31] on nav "Toggle navigation ProStock WMS S12 - SHEPHERD FILTERS LIMITED [PERSON_NAME] Log…" at bounding box center [784, 18] width 1568 height 37
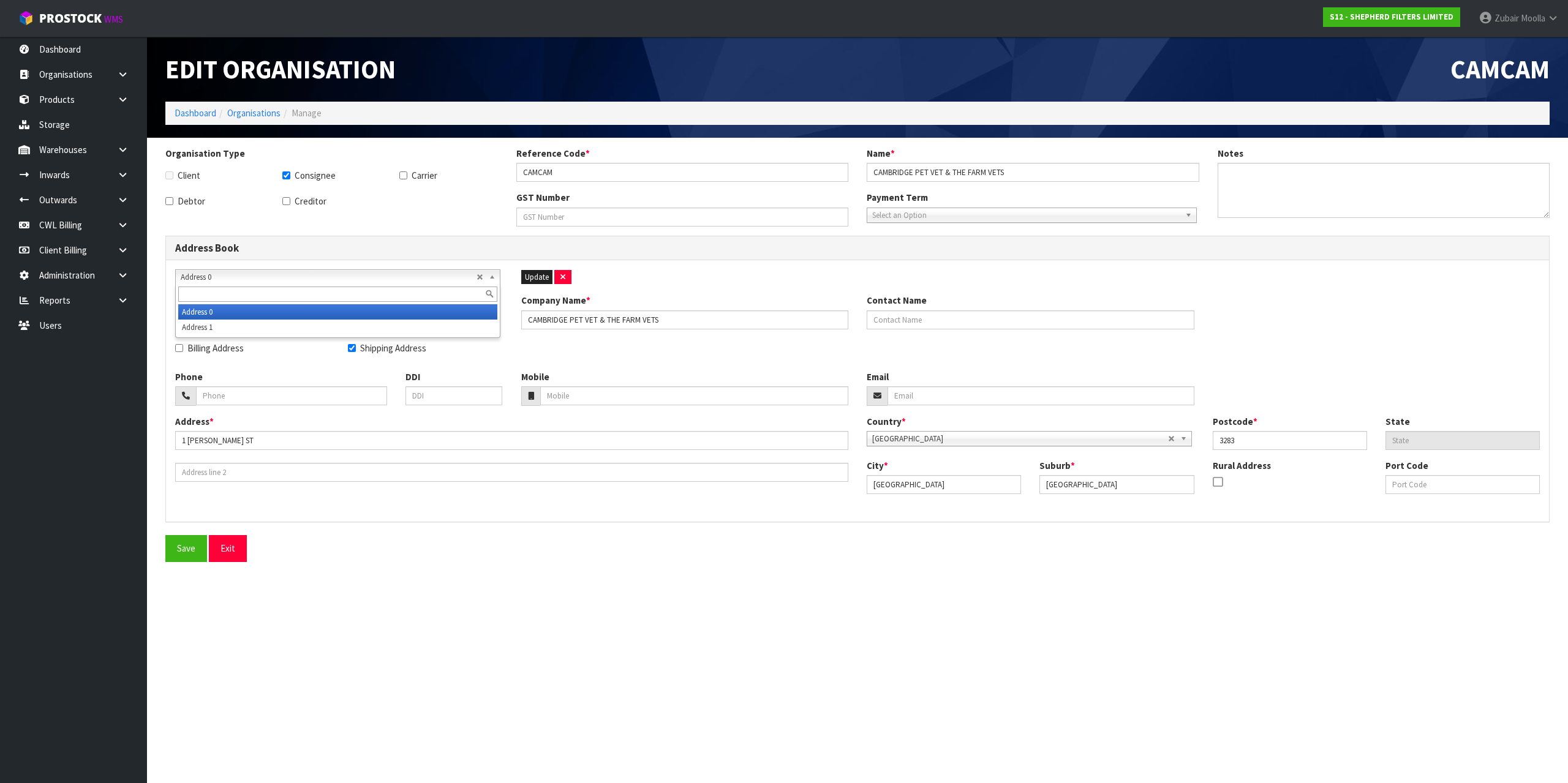
click at [423, 280] on span "Address 0" at bounding box center [329, 278] width 296 height 15
click at [384, 323] on li "Address 1" at bounding box center [337, 327] width 319 height 16
type input "CAMBRIDGE VETS"
type input "[STREET_ADDRESS]"
type input "3434"
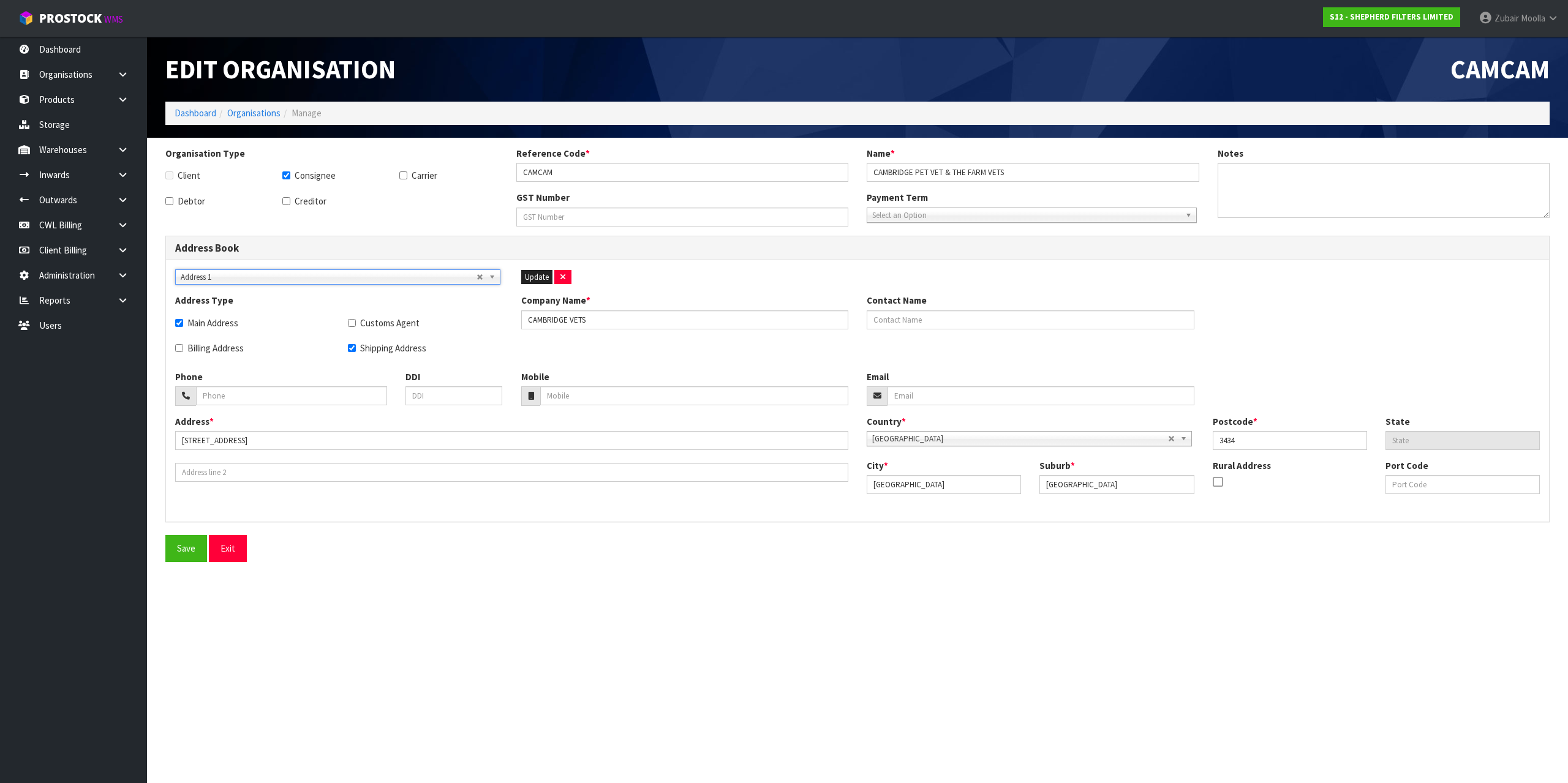
click at [610, 578] on section "Edit Organisation CAMCAM Dashboard Organisations Manage Organisation Type Clien…" at bounding box center [784, 391] width 1568 height 783
click at [115, 52] on link "Dashboard" at bounding box center [73, 48] width 147 height 25
drag, startPoint x: 115, startPoint y: 52, endPoint x: 684, endPoint y: 105, distance: 571.5
click at [132, 58] on link "Dashboard" at bounding box center [73, 48] width 147 height 25
click at [684, 105] on ol "Dashboard Organisations Manage" at bounding box center [857, 112] width 1384 height 23
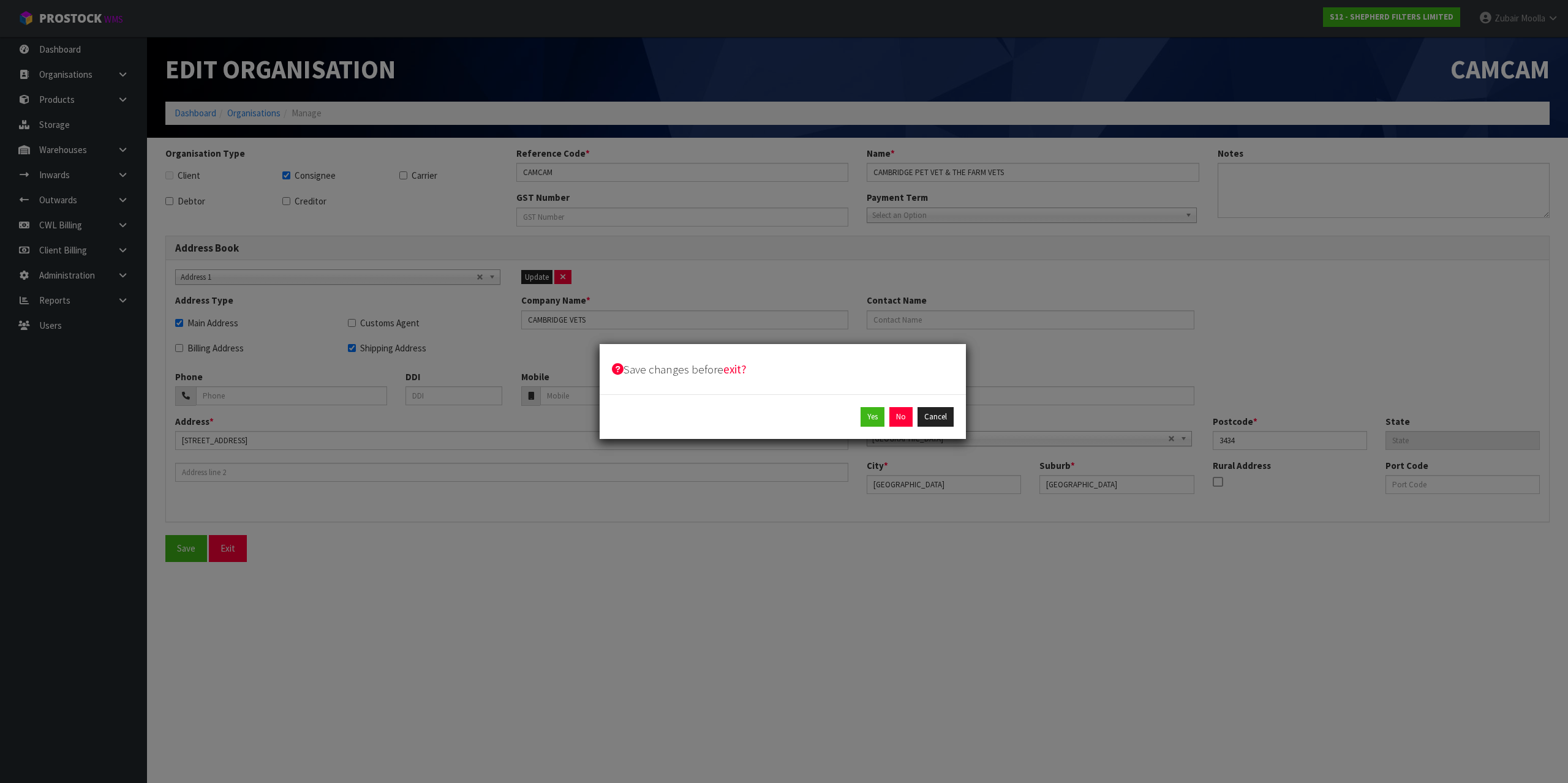
click at [683, 89] on div "Save changes before exit? Yes No Cancel" at bounding box center [784, 391] width 1568 height 783
click at [905, 418] on button "No" at bounding box center [900, 417] width 23 height 19
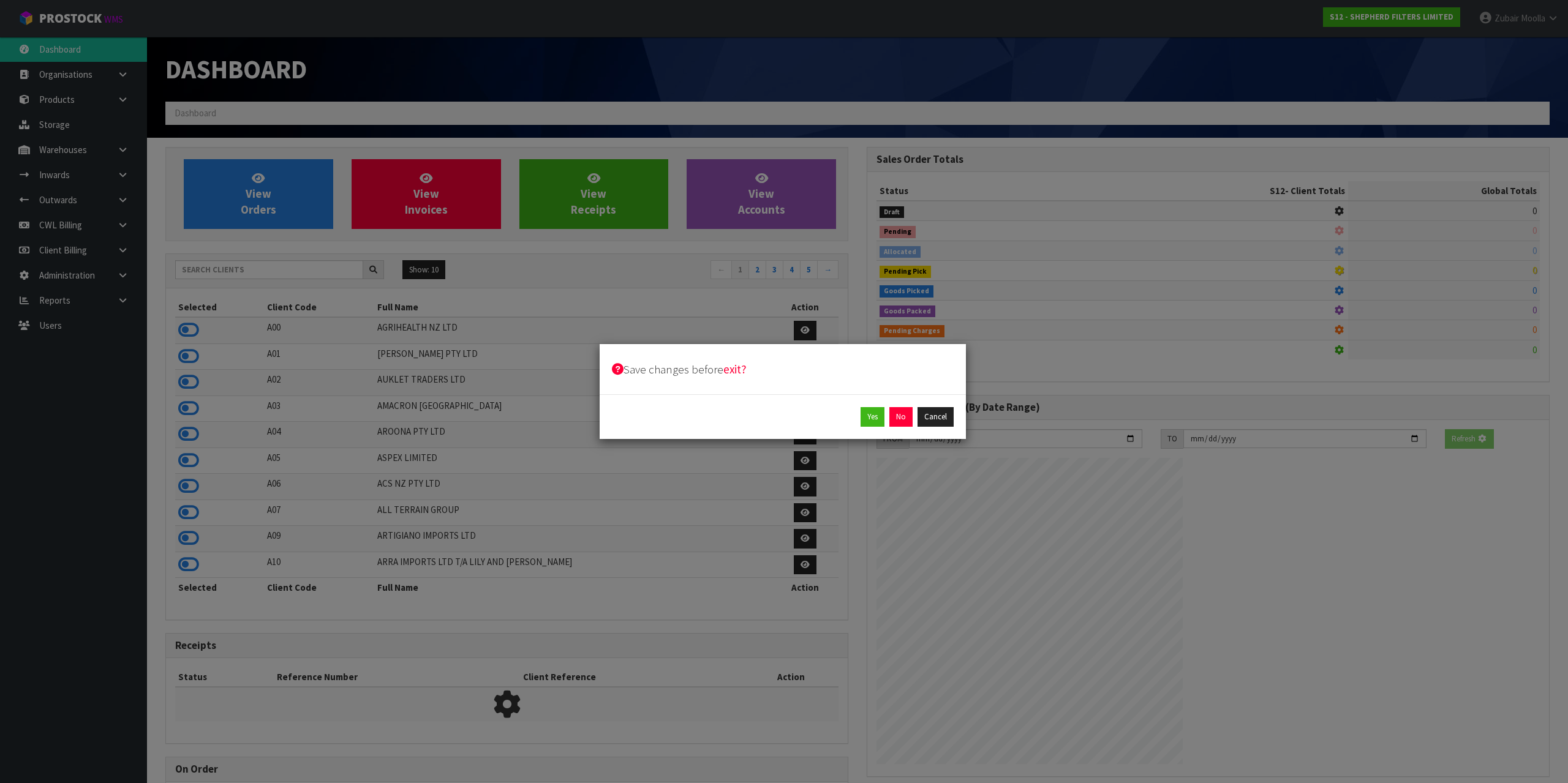
drag, startPoint x: 900, startPoint y: 720, endPoint x: 787, endPoint y: 672, distance: 122.8
click at [787, 672] on div "Save changes before exit? Yes No Cancel" at bounding box center [784, 391] width 1568 height 783
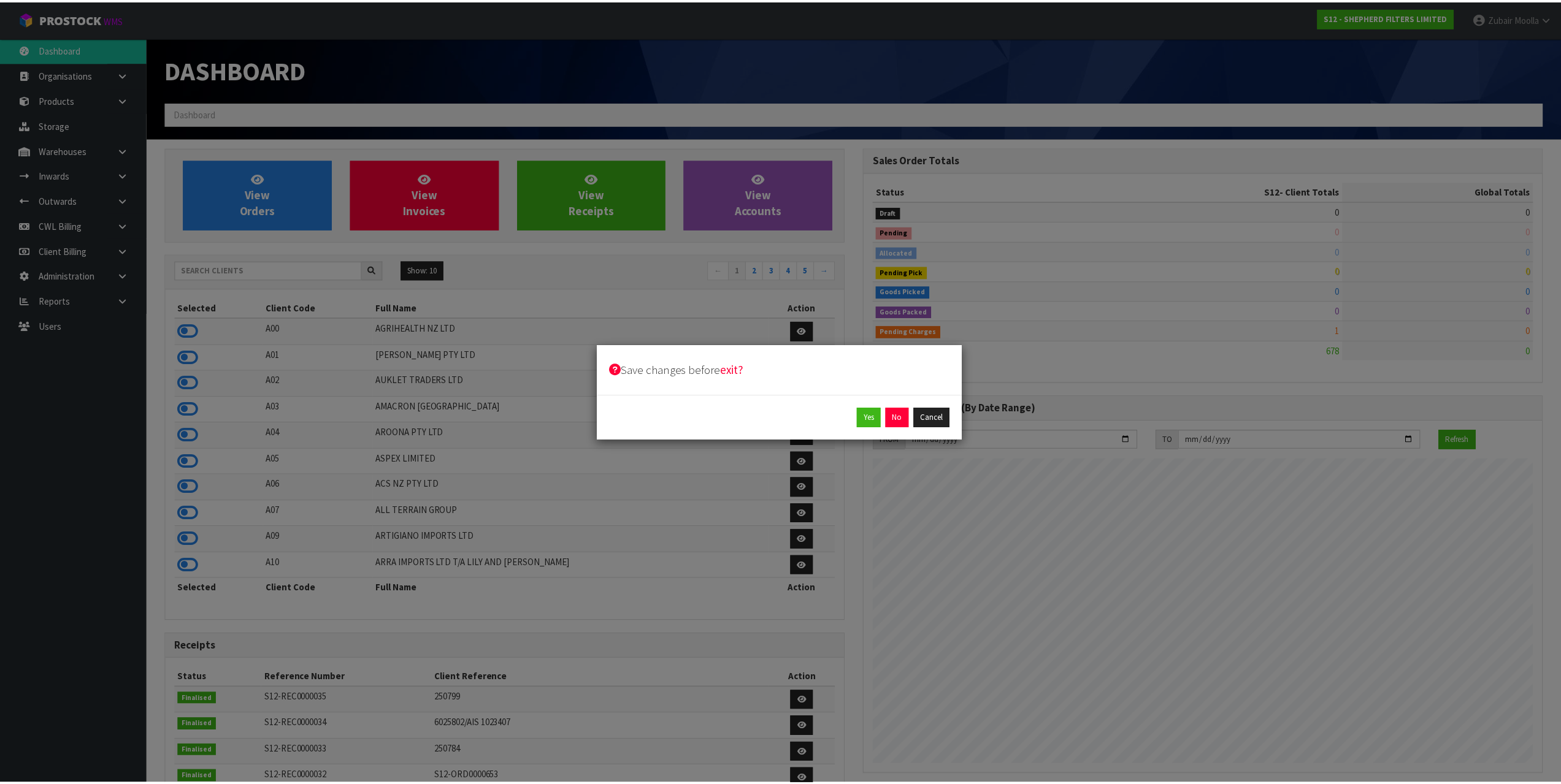
scroll to position [810, 702]
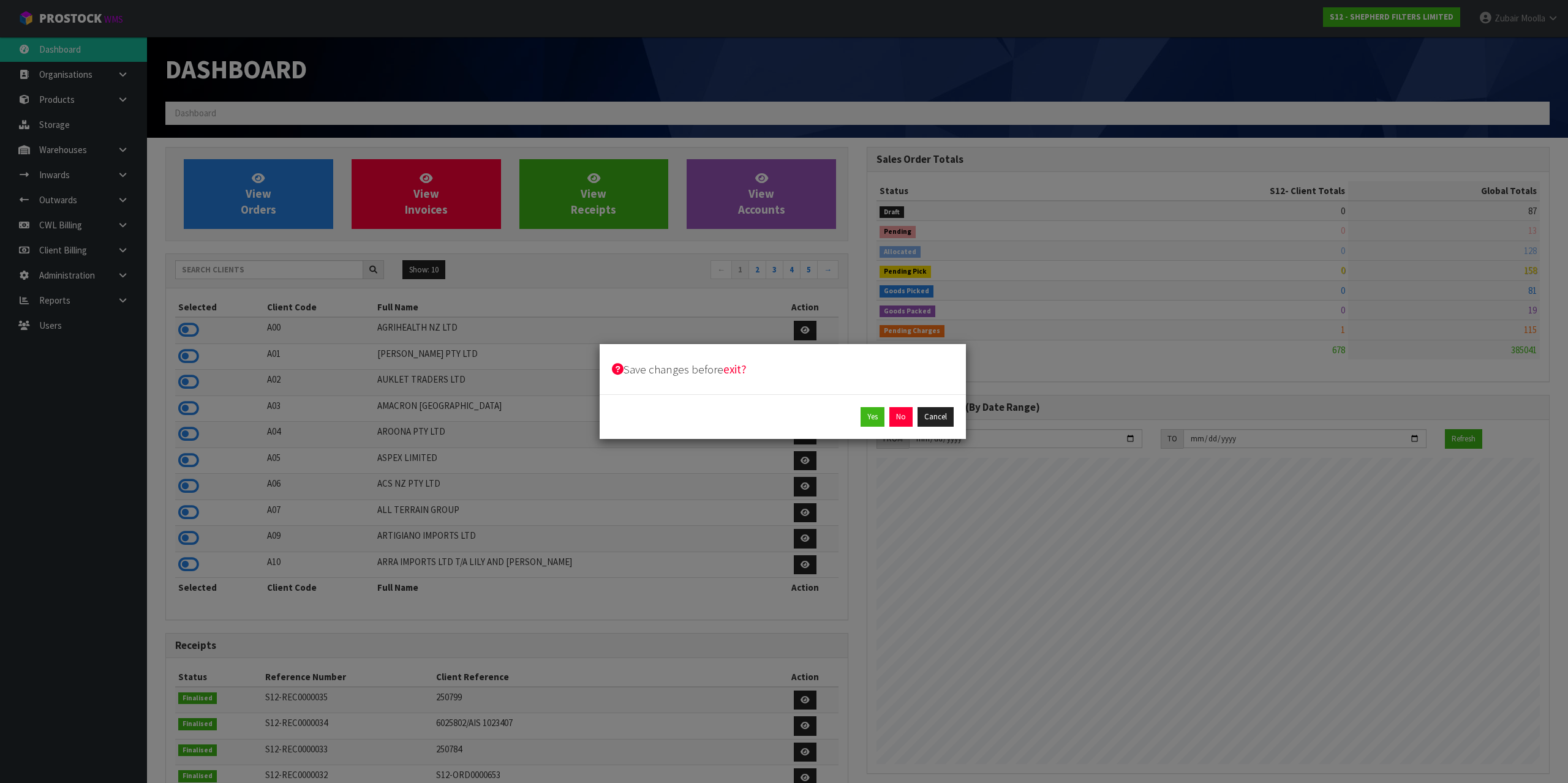
click at [1305, 82] on div "Save changes before exit? Yes No Cancel" at bounding box center [784, 391] width 1568 height 783
click at [947, 418] on button "Cancel" at bounding box center [936, 417] width 37 height 19
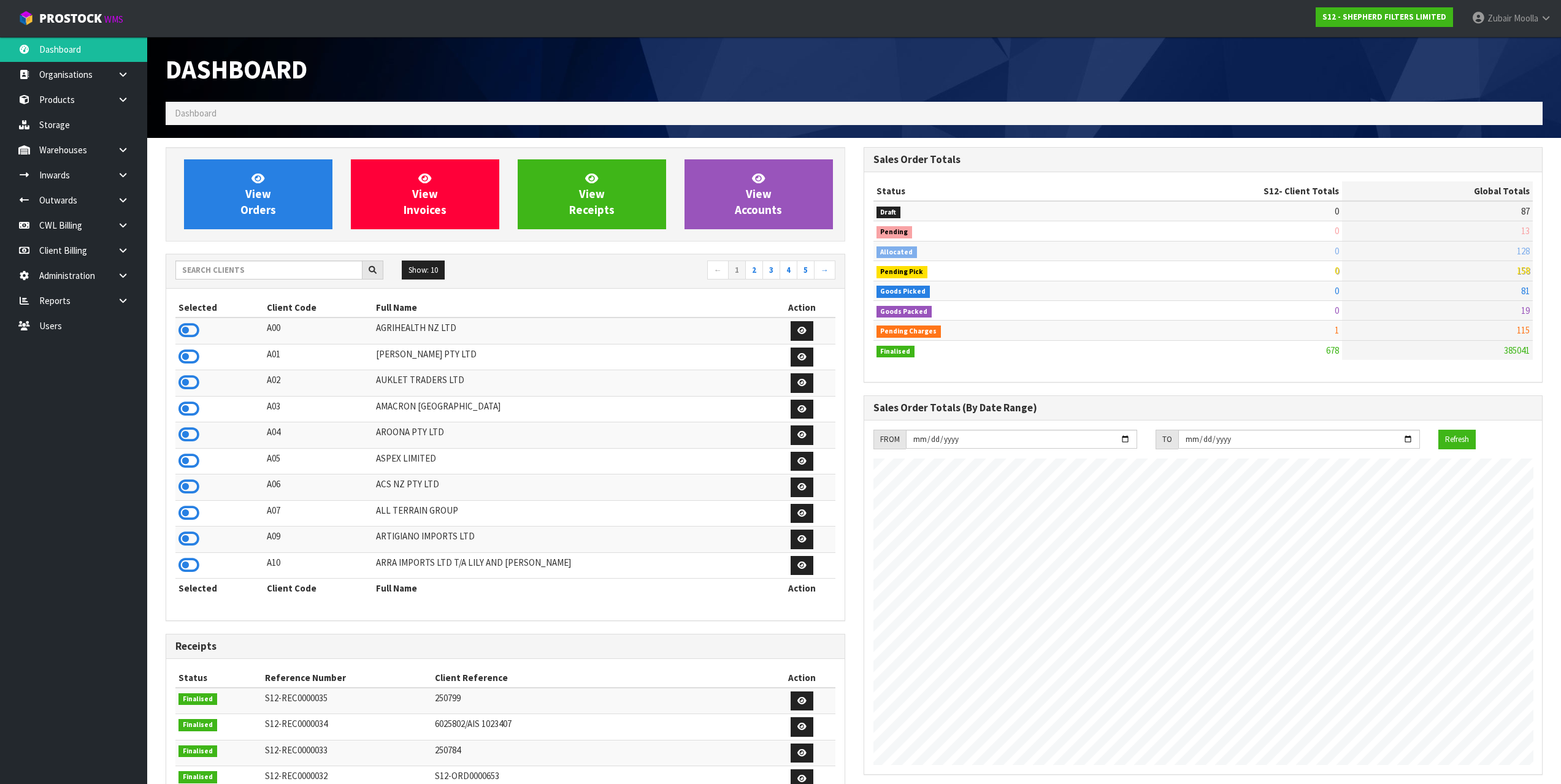
click at [935, 275] on td "Pending Pick" at bounding box center [982, 271] width 218 height 19
drag, startPoint x: 942, startPoint y: 256, endPoint x: 948, endPoint y: 250, distance: 8.5
click at [946, 252] on td "Allocated" at bounding box center [982, 250] width 218 height 19
